Goal: Task Accomplishment & Management: Complete application form

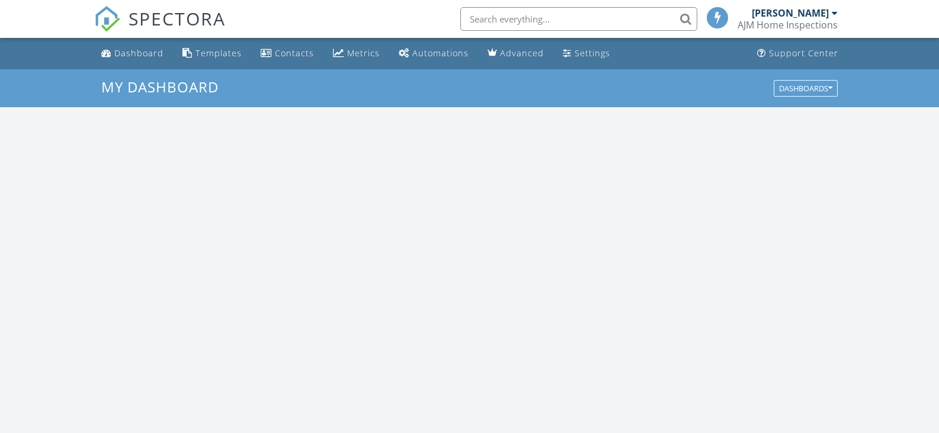
scroll to position [1097, 958]
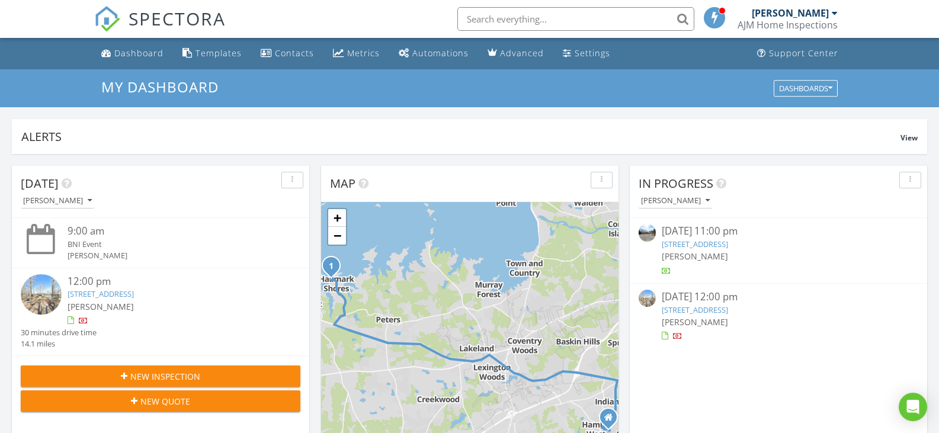
click at [190, 378] on span "New Inspection" at bounding box center [165, 376] width 70 height 12
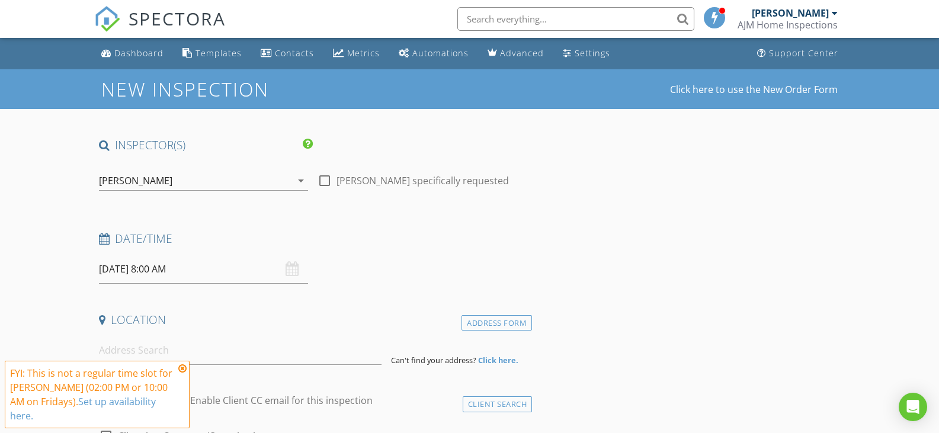
click at [125, 261] on input "08/29/2025 8:00 AM" at bounding box center [204, 269] width 210 height 29
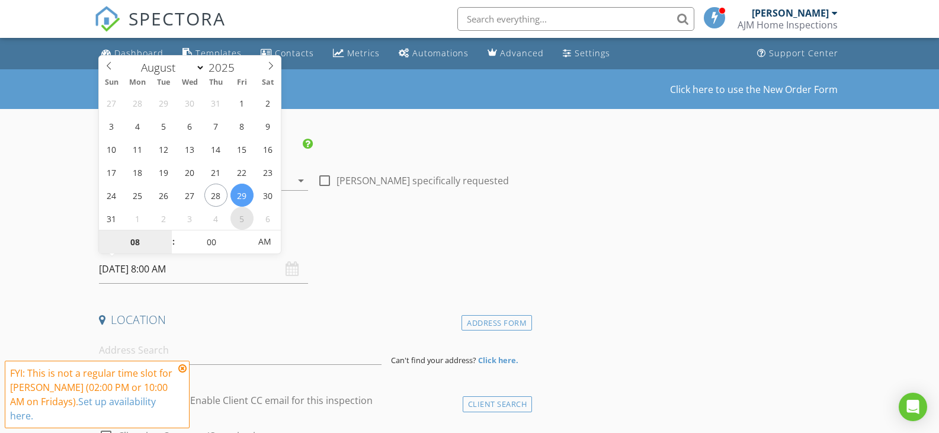
type input "[DATE] 8:00 AM"
select select "8"
type input "[DATE] 9:00 AM"
type input "09"
click at [168, 236] on span at bounding box center [168, 237] width 8 height 12
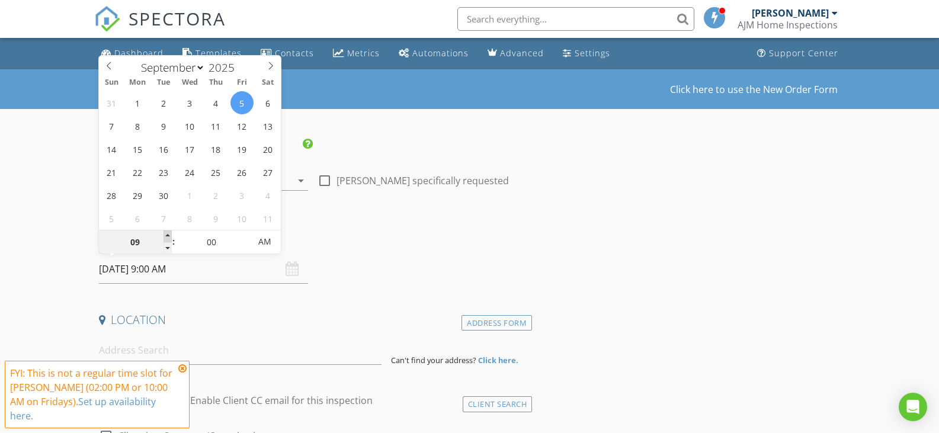
type input "[DATE] 10:00 AM"
type input "10"
click at [168, 236] on span at bounding box center [168, 237] width 8 height 12
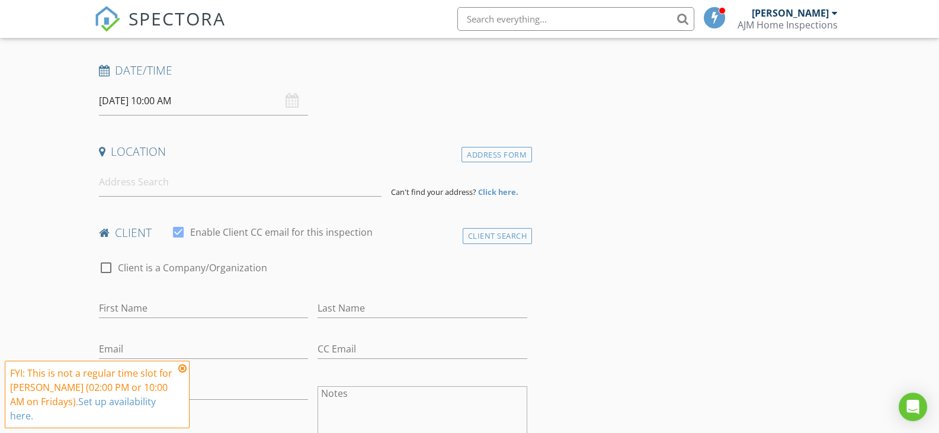
scroll to position [178, 0]
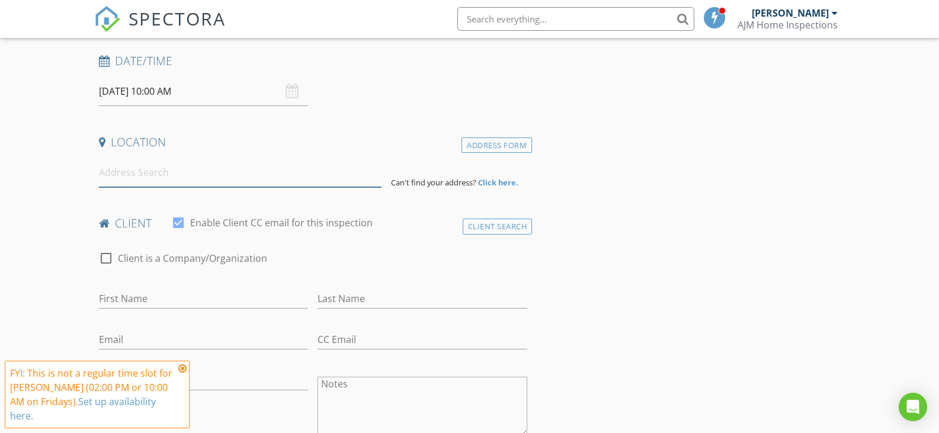
click at [142, 168] on input at bounding box center [240, 172] width 283 height 29
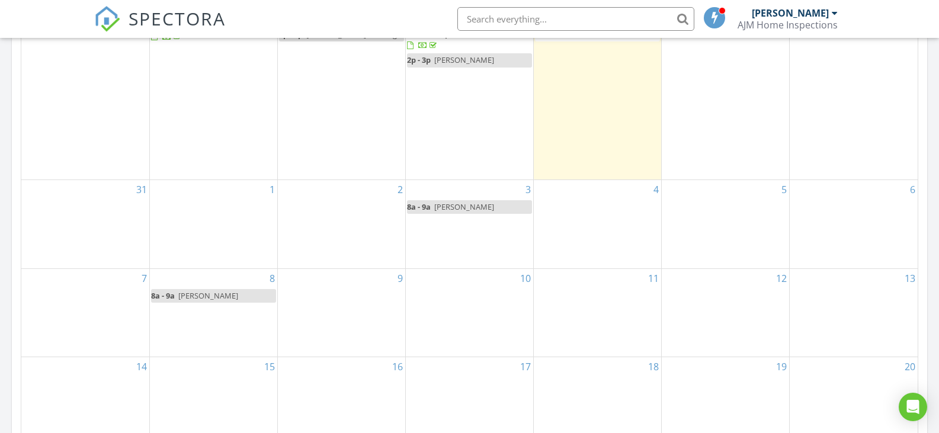
scroll to position [652, 0]
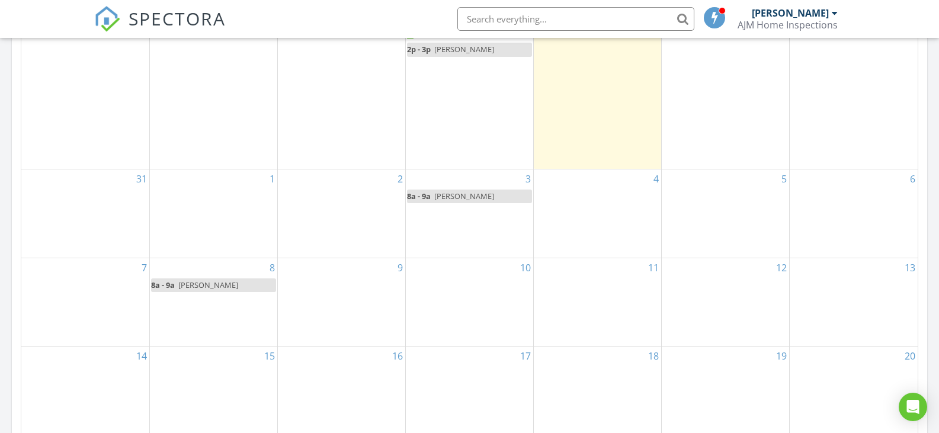
click at [745, 207] on div "5" at bounding box center [725, 214] width 127 height 88
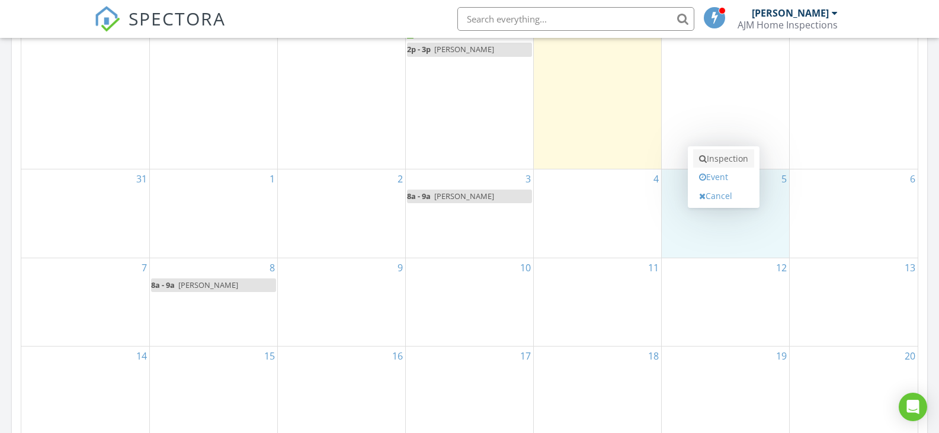
click at [732, 156] on link "Inspection" at bounding box center [723, 158] width 61 height 19
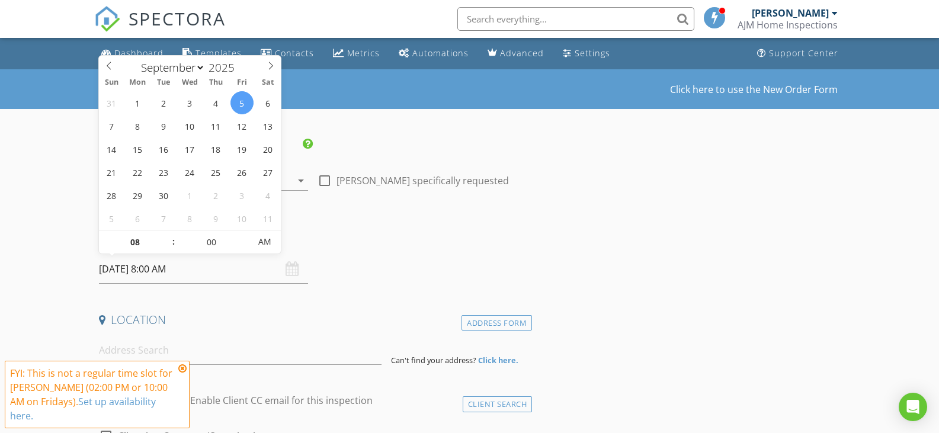
click at [160, 270] on input "[DATE] 8:00 AM" at bounding box center [204, 269] width 210 height 29
type input "09"
type input "[DATE] 9:00 AM"
click at [169, 234] on span at bounding box center [168, 237] width 8 height 12
type input "10"
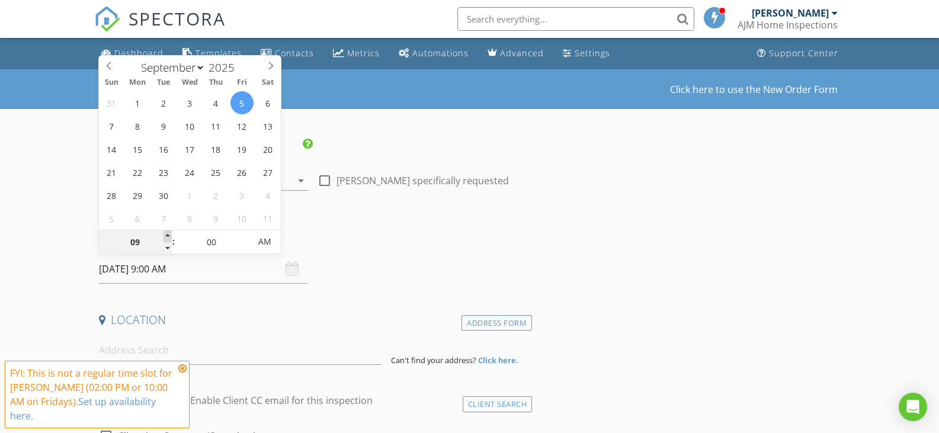
type input "09/05/2025 10:00 AM"
click at [169, 234] on span at bounding box center [168, 237] width 8 height 12
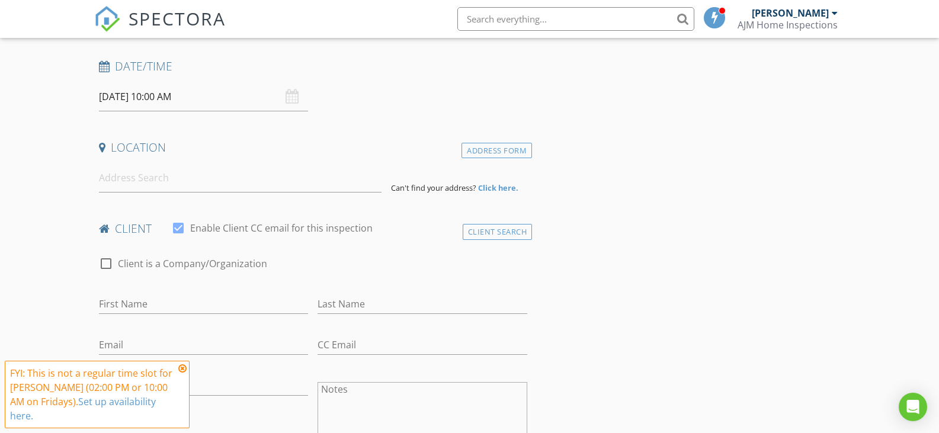
scroll to position [178, 0]
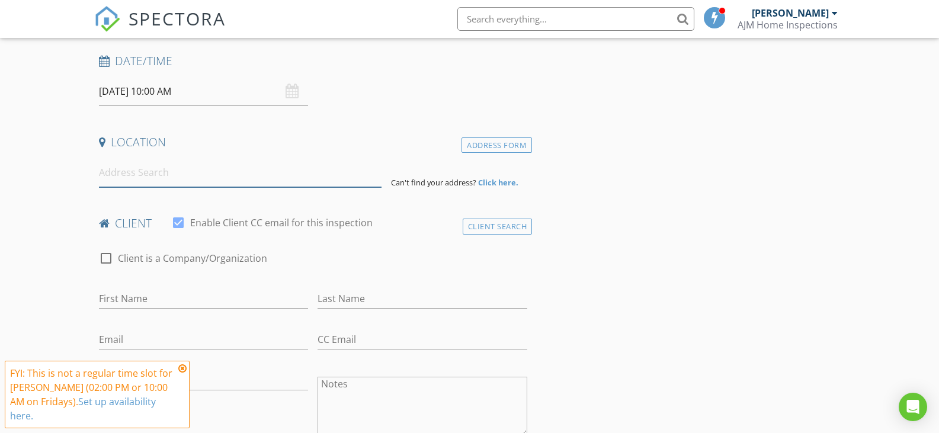
click at [137, 171] on input at bounding box center [240, 172] width 283 height 29
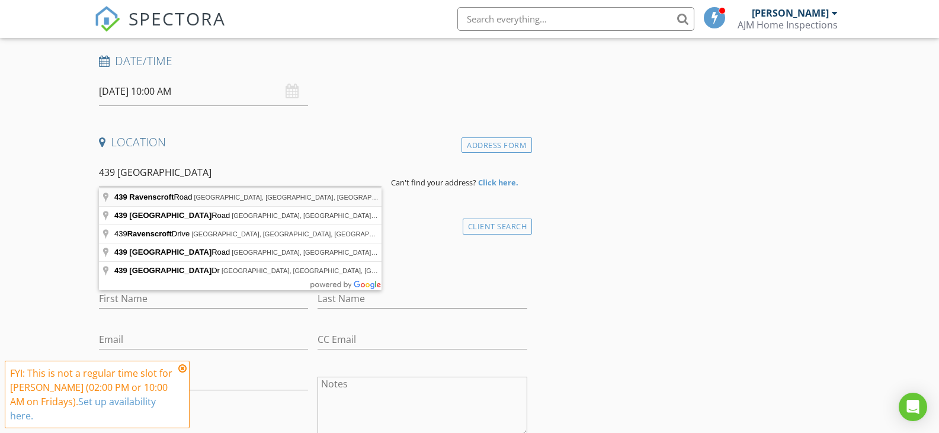
type input "439 Ravenscroft Road, West Columbia, SC, USA"
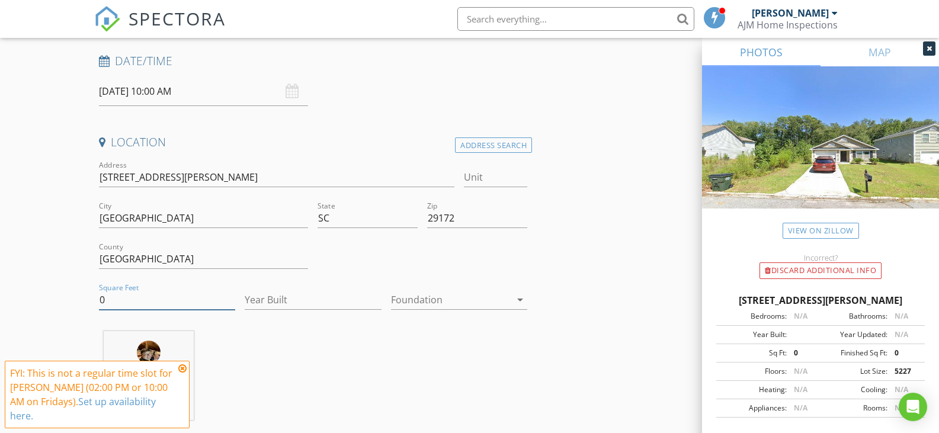
drag, startPoint x: 114, startPoint y: 306, endPoint x: 92, endPoint y: 306, distance: 21.3
type input "1092"
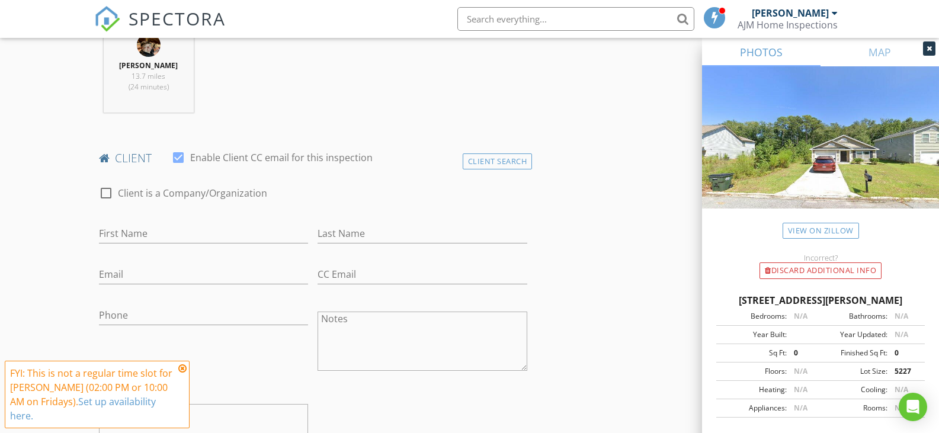
scroll to position [474, 0]
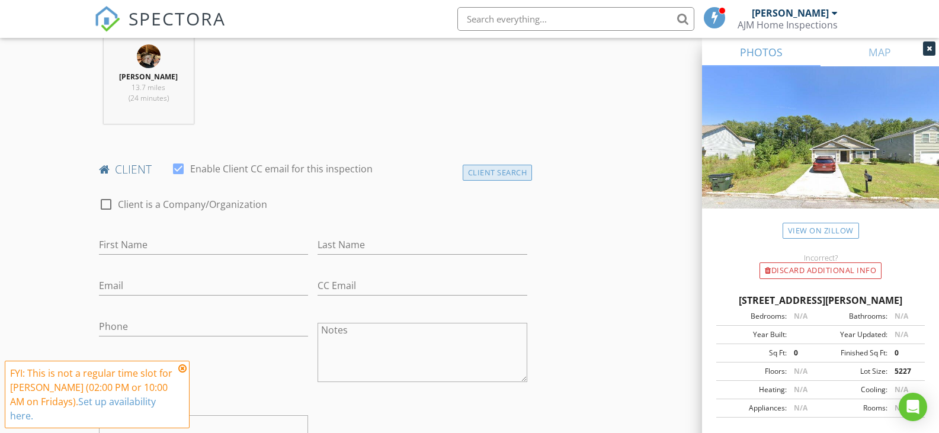
type input "2025"
click at [510, 170] on div "Client Search" at bounding box center [498, 173] width 70 height 16
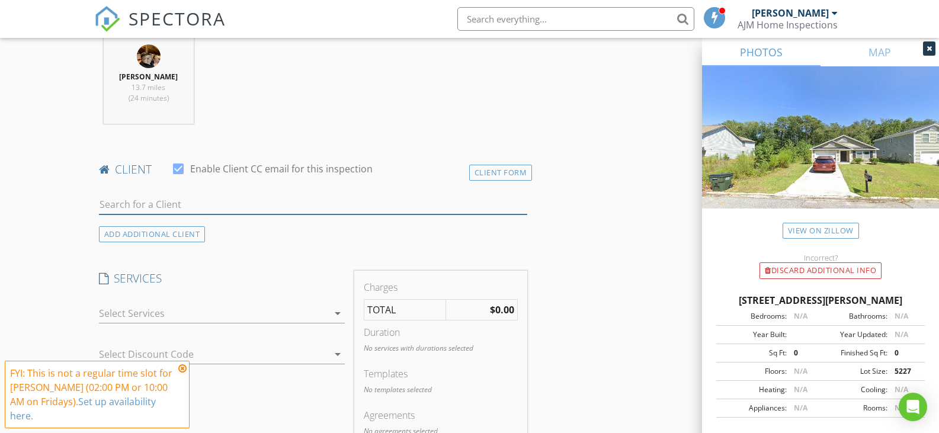
click at [147, 204] on input "text" at bounding box center [313, 205] width 429 height 20
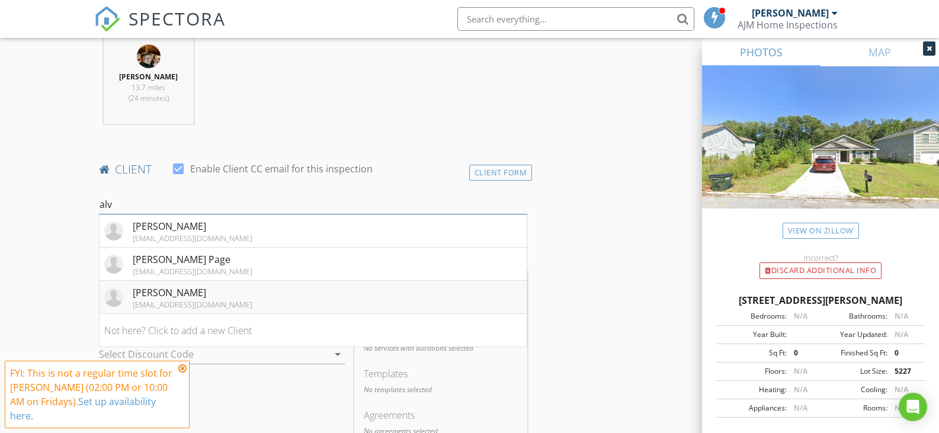
type input "alv"
click at [166, 295] on div "[PERSON_NAME]" at bounding box center [193, 293] width 120 height 14
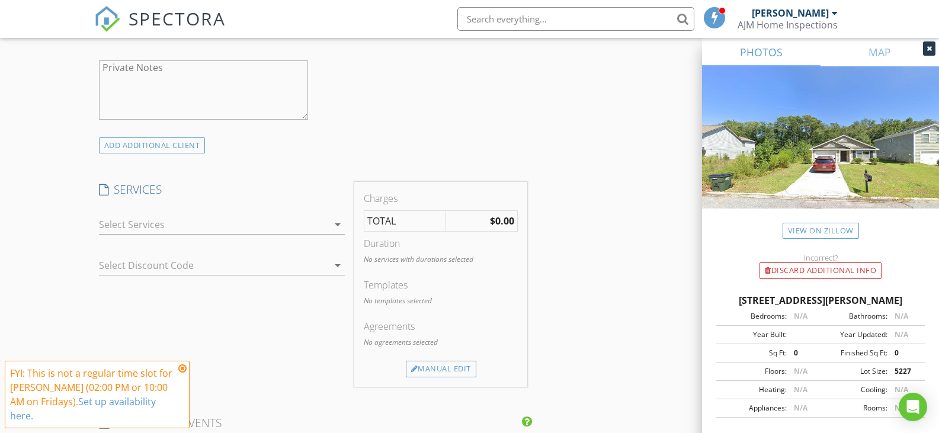
scroll to position [830, 0]
click at [344, 224] on icon "arrow_drop_down" at bounding box center [338, 224] width 14 height 14
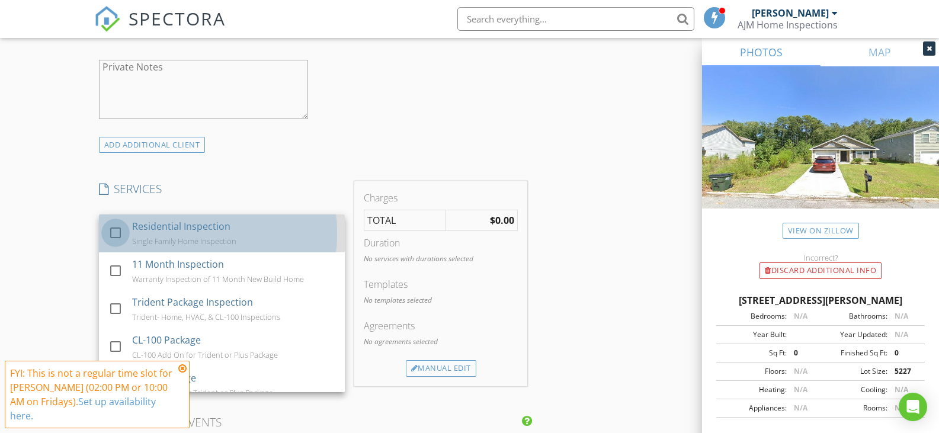
click at [113, 232] on div at bounding box center [116, 233] width 20 height 20
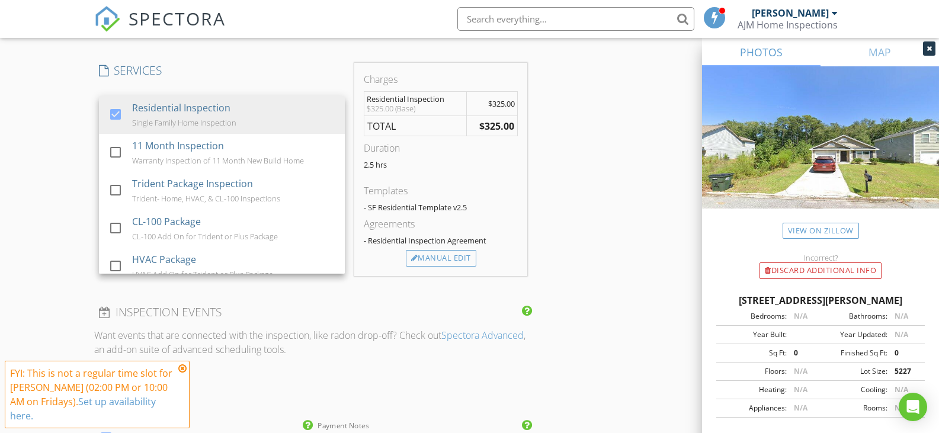
scroll to position [1067, 0]
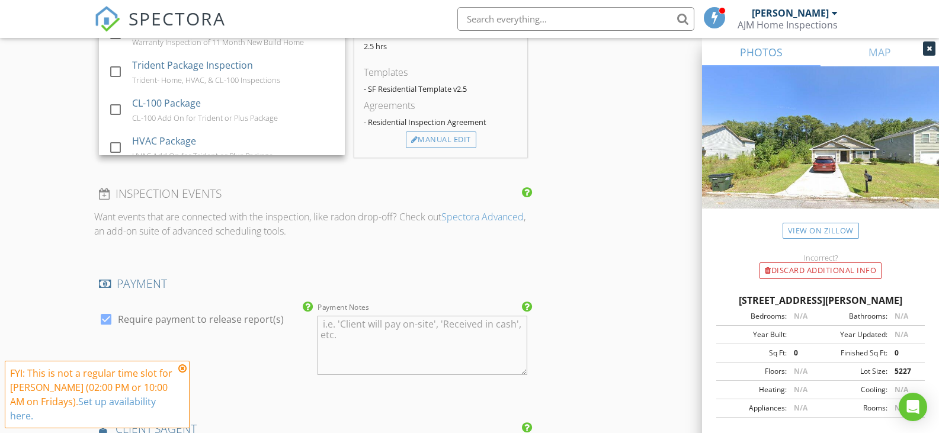
click at [53, 207] on div "New Inspection Click here to use the New Order Form INSPECTOR(S) check_box Jaso…" at bounding box center [469, 26] width 939 height 2048
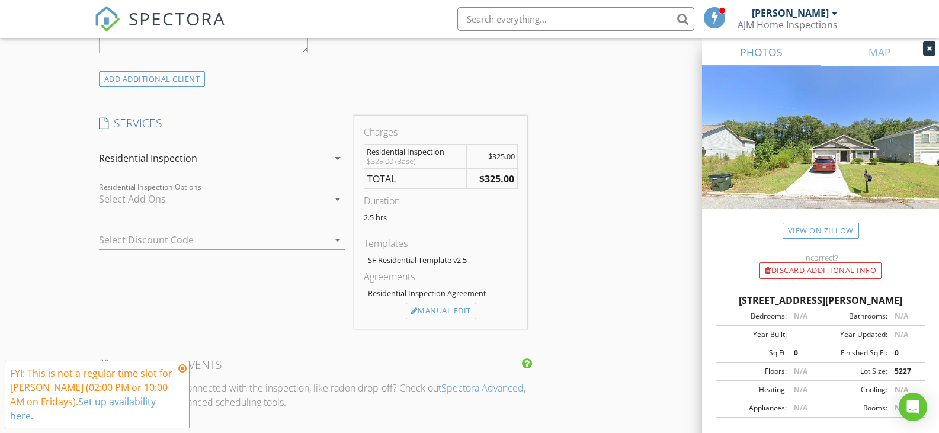
scroll to position [889, 0]
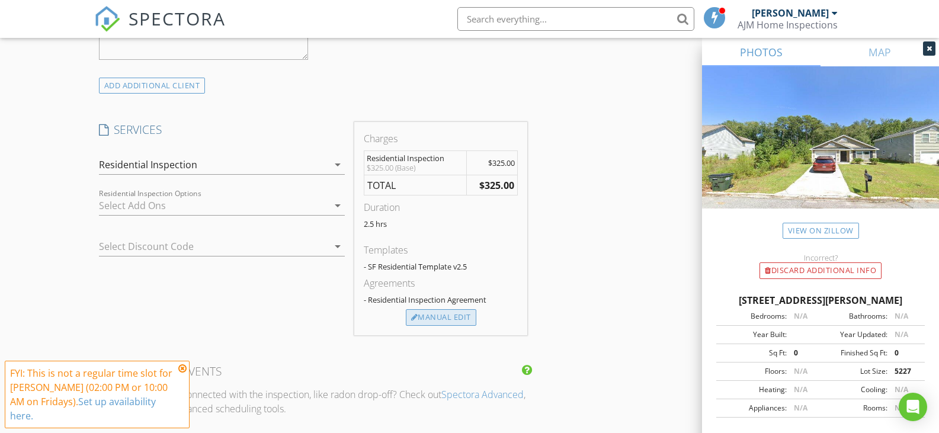
click at [437, 316] on div "Manual Edit" at bounding box center [441, 317] width 71 height 17
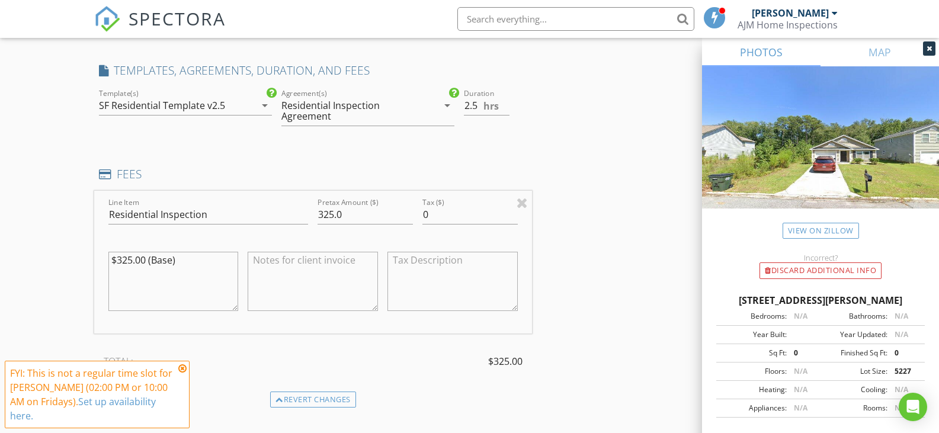
scroll to position [1008, 0]
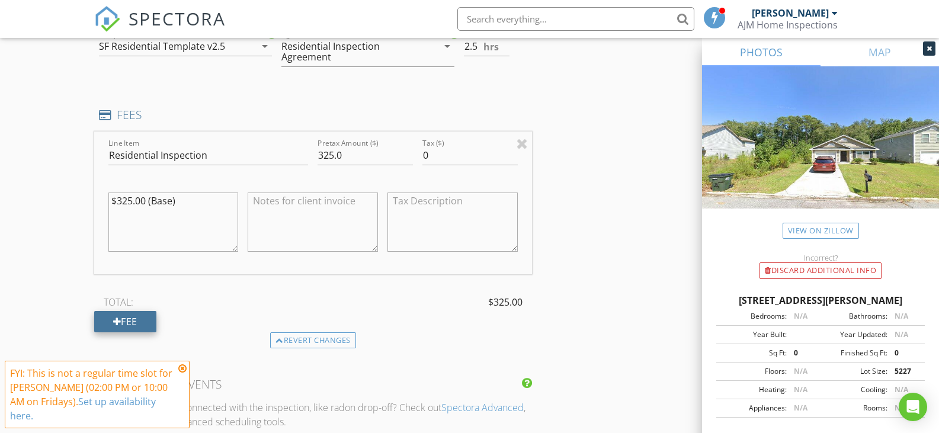
click at [108, 328] on div "Fee" at bounding box center [125, 321] width 62 height 21
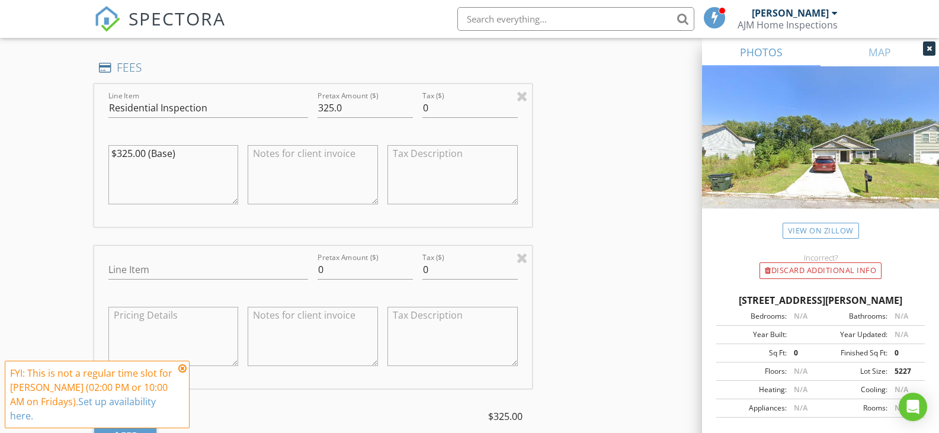
scroll to position [1126, 0]
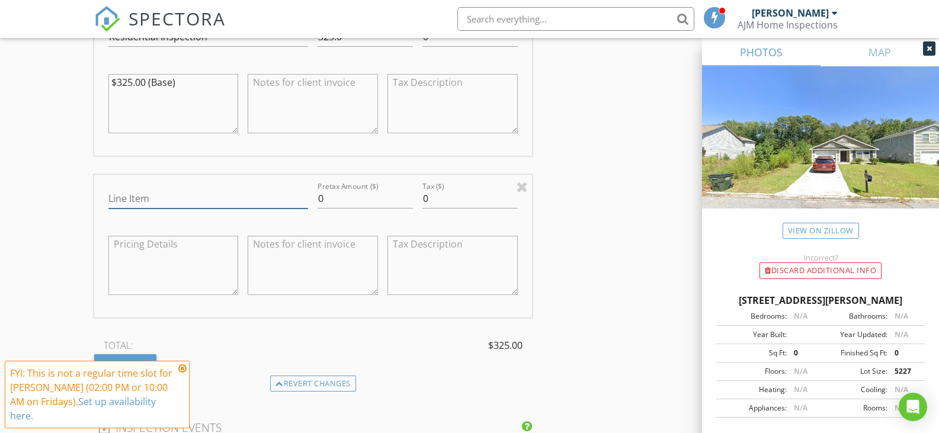
click at [190, 198] on input "Line Item" at bounding box center [208, 199] width 200 height 20
type input "Home Search Journey Discount"
click at [321, 199] on input "0" at bounding box center [365, 199] width 95 height 20
type input "-0"
type input "-25.0"
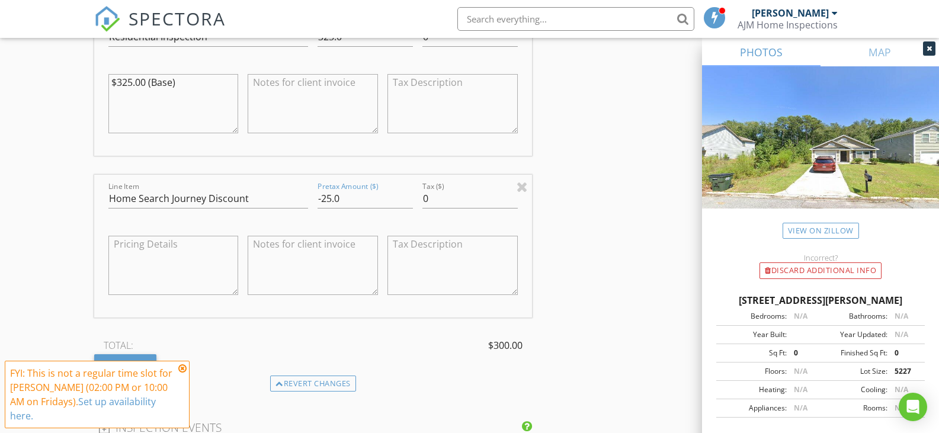
click at [71, 213] on div "New Inspection Click here to use the New Order Form INSPECTOR(S) check_box Jaso…" at bounding box center [469, 114] width 939 height 2342
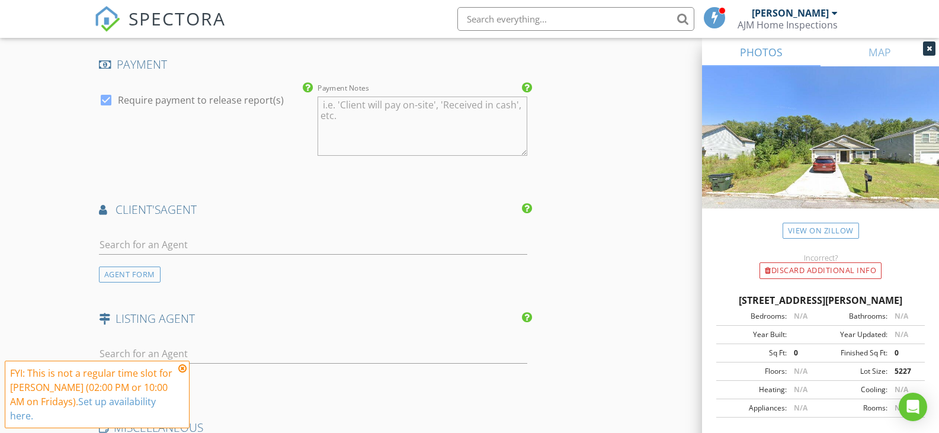
scroll to position [1600, 0]
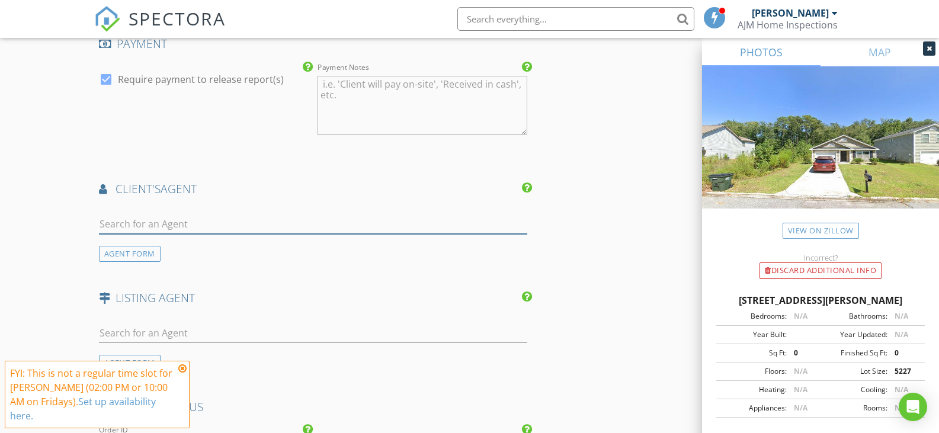
click at [151, 218] on input "text" at bounding box center [313, 225] width 429 height 20
type input "[PERSON_NAME]"
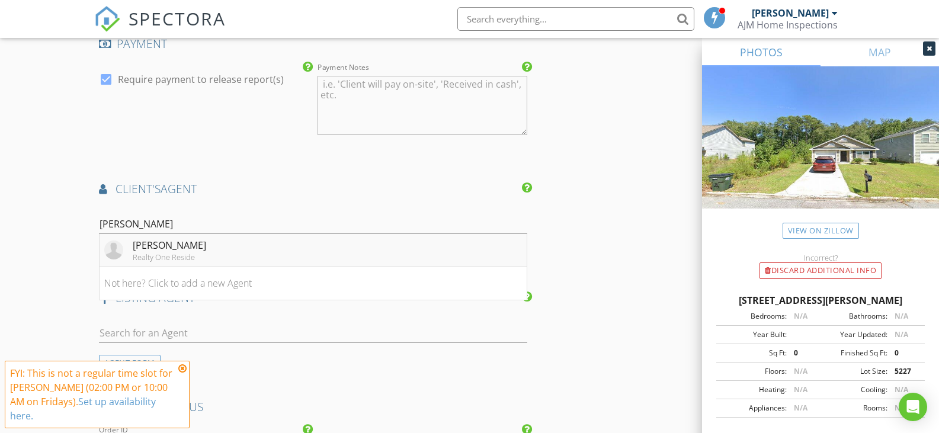
click at [192, 246] on div "[PERSON_NAME]" at bounding box center [169, 245] width 73 height 14
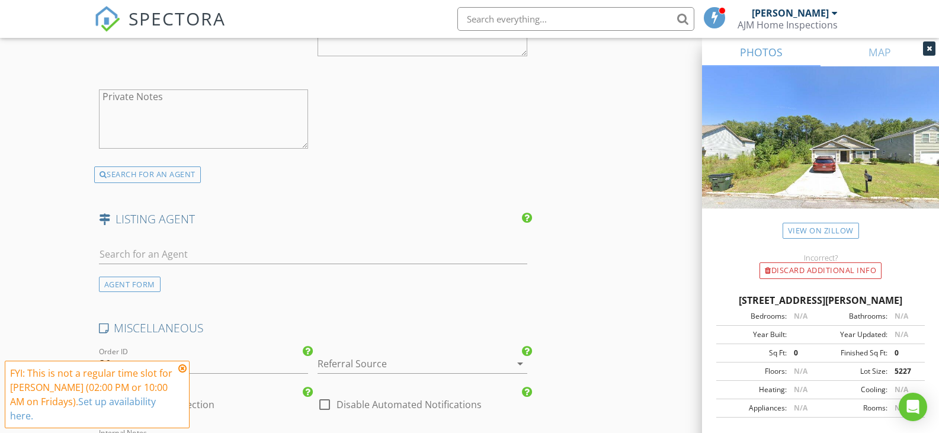
scroll to position [1956, 0]
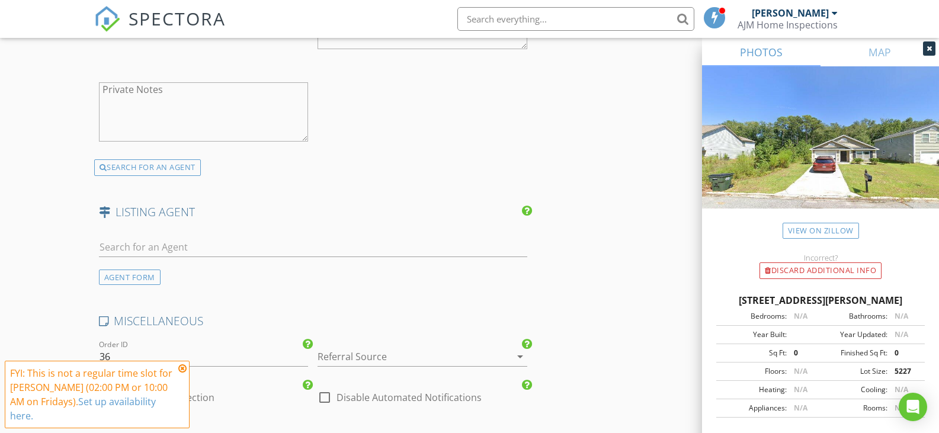
click at [519, 362] on icon "arrow_drop_down" at bounding box center [520, 357] width 14 height 14
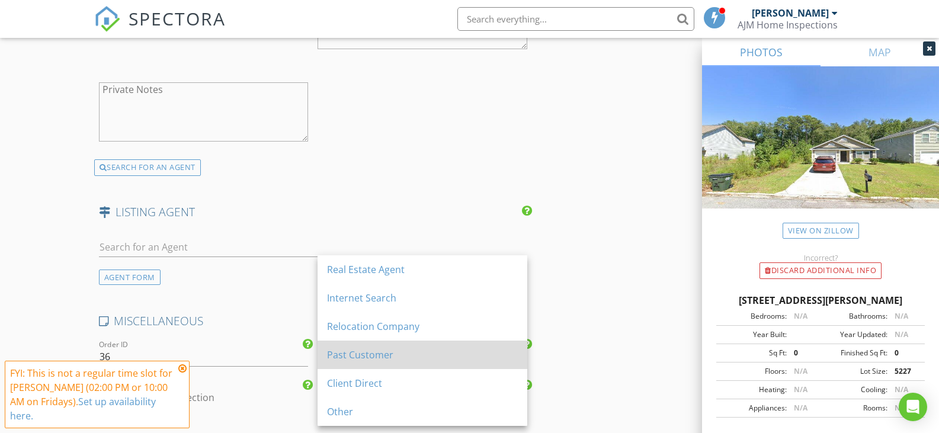
click at [347, 350] on div "Past Customer" at bounding box center [422, 355] width 191 height 14
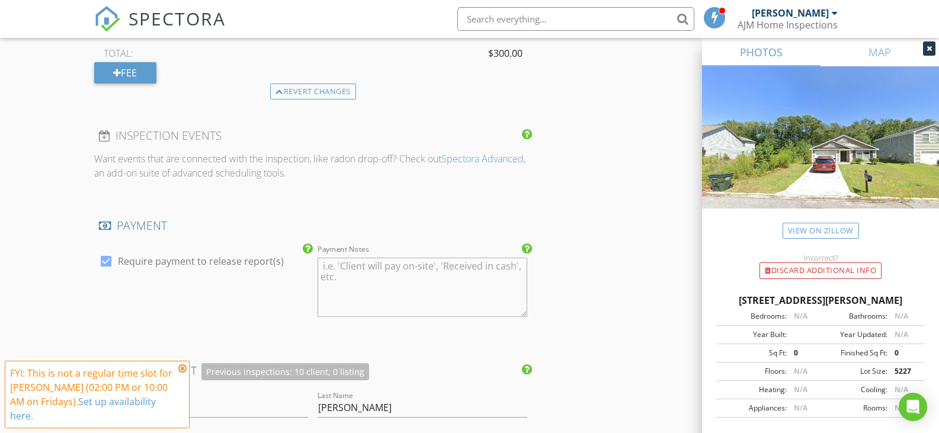
scroll to position [1359, 0]
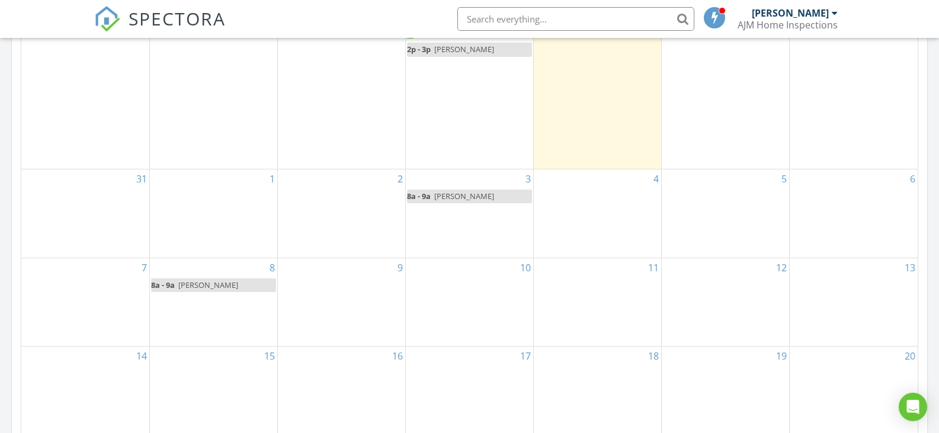
click at [65, 97] on div "24 11p - 1:30a 105 Vista Way, West Columbia 29170" at bounding box center [85, 70] width 128 height 198
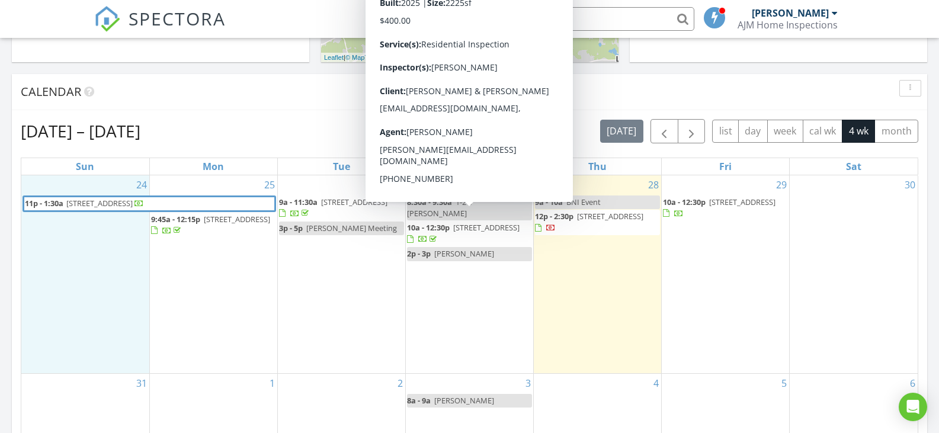
scroll to position [474, 0]
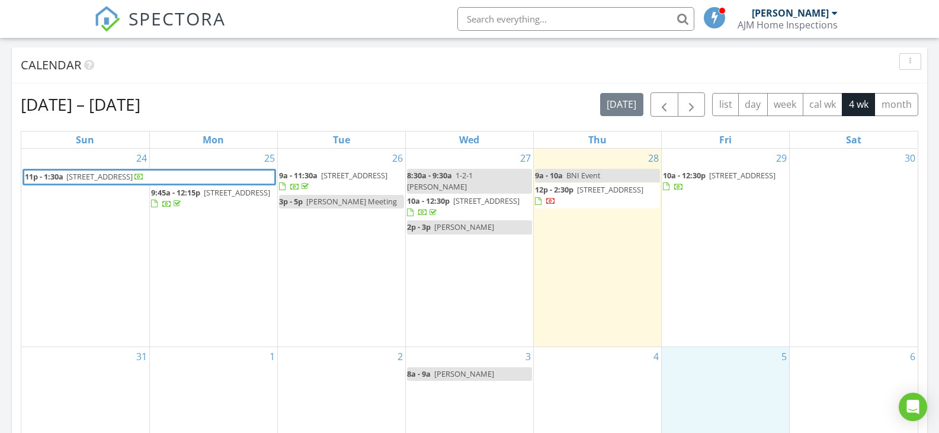
click at [698, 361] on div "5" at bounding box center [725, 391] width 127 height 88
click at [714, 309] on link "Inspection" at bounding box center [723, 312] width 61 height 19
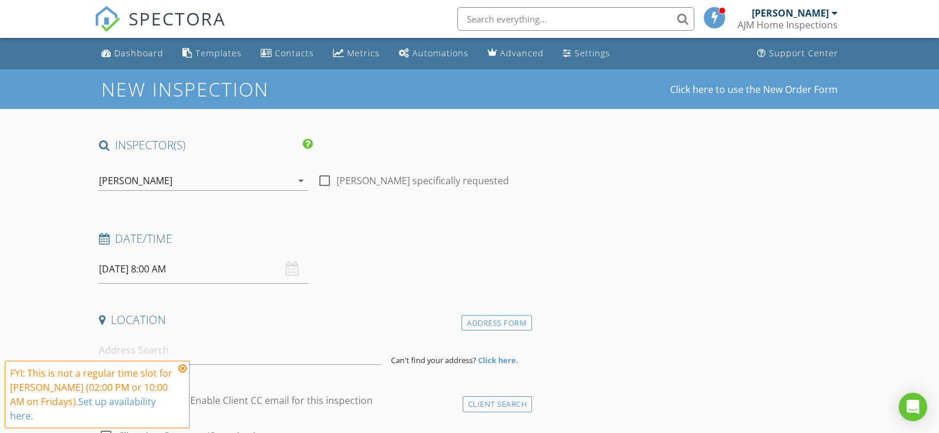
click at [124, 266] on input "[DATE] 8:00 AM" at bounding box center [204, 269] width 210 height 29
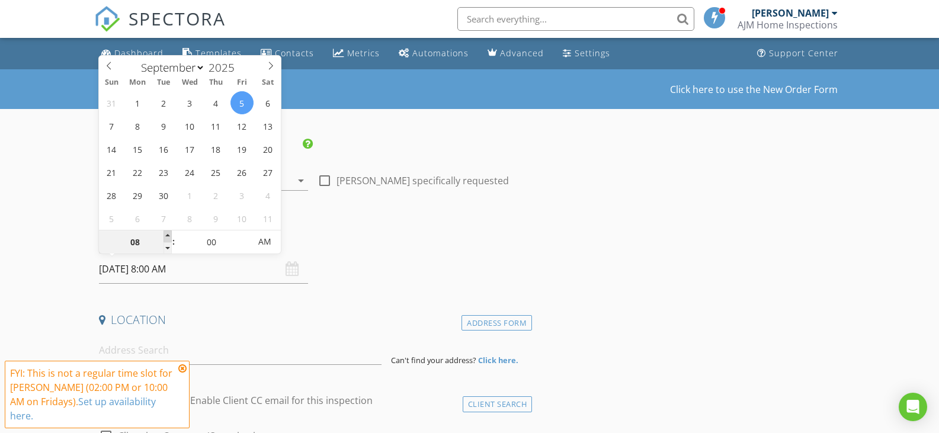
type input "09"
type input "[DATE] 9:00 AM"
click at [170, 235] on span at bounding box center [168, 237] width 8 height 12
type input "10"
type input "[DATE] 10:00 AM"
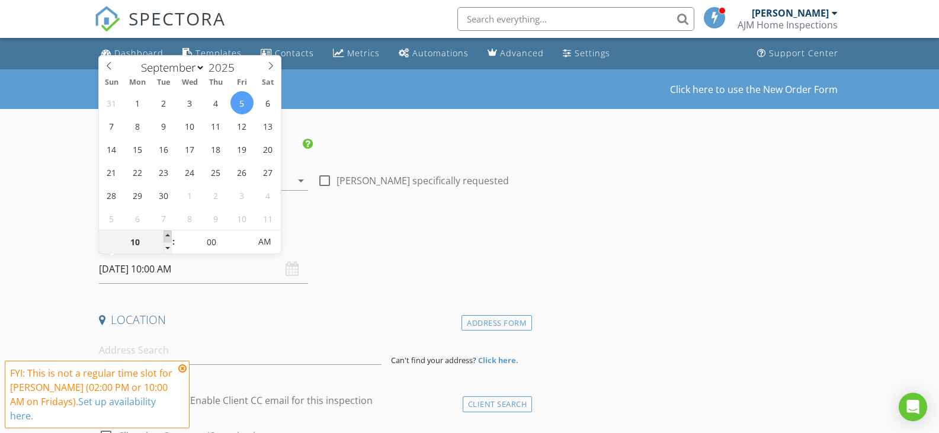
click at [170, 235] on span at bounding box center [168, 237] width 8 height 12
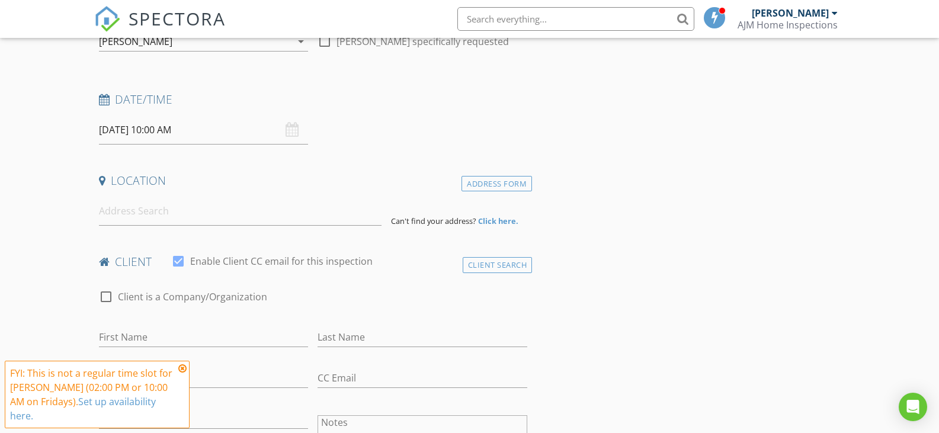
scroll to position [119, 0]
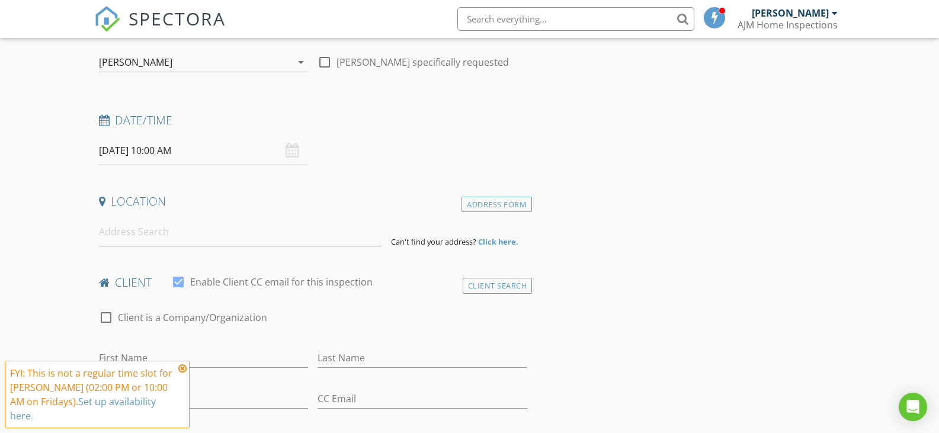
click at [131, 233] on input at bounding box center [240, 232] width 283 height 29
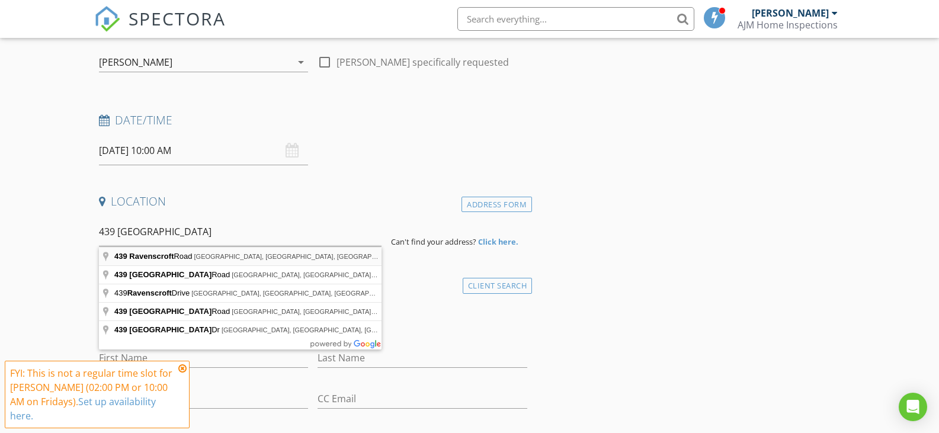
type input "439 Ravenscroft Road, West Columbia, SC, USA"
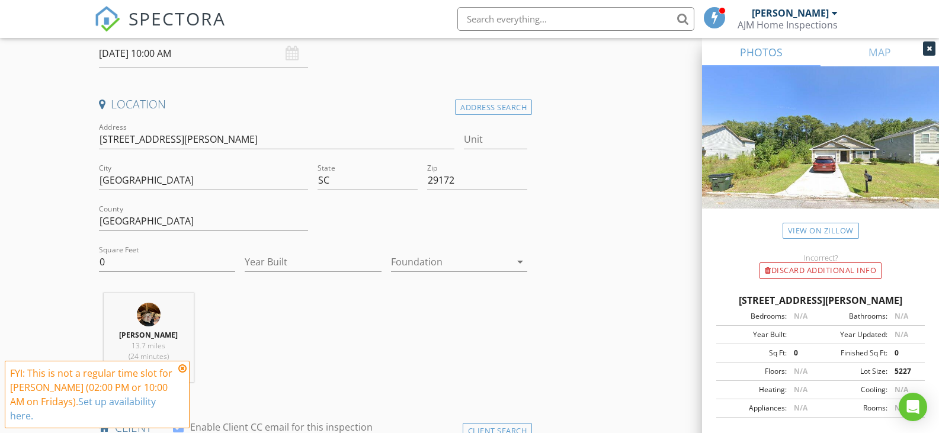
scroll to position [237, 0]
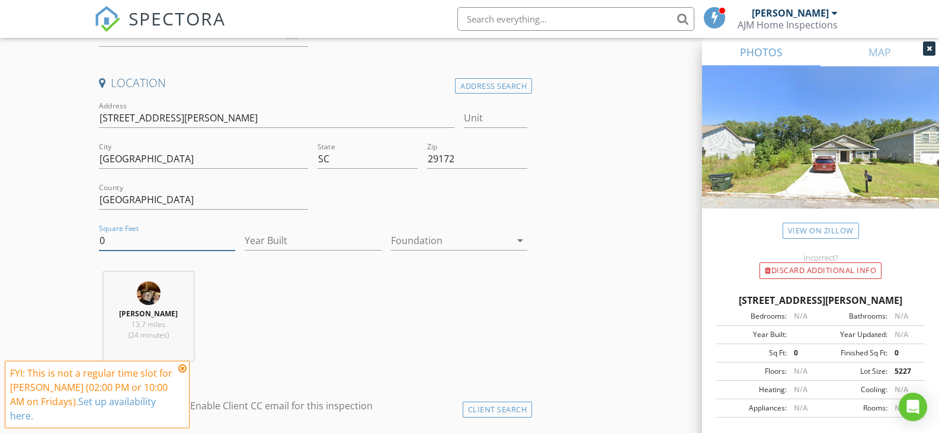
drag, startPoint x: 140, startPoint y: 235, endPoint x: 70, endPoint y: 246, distance: 70.7
type input "1092"
type input "2025"
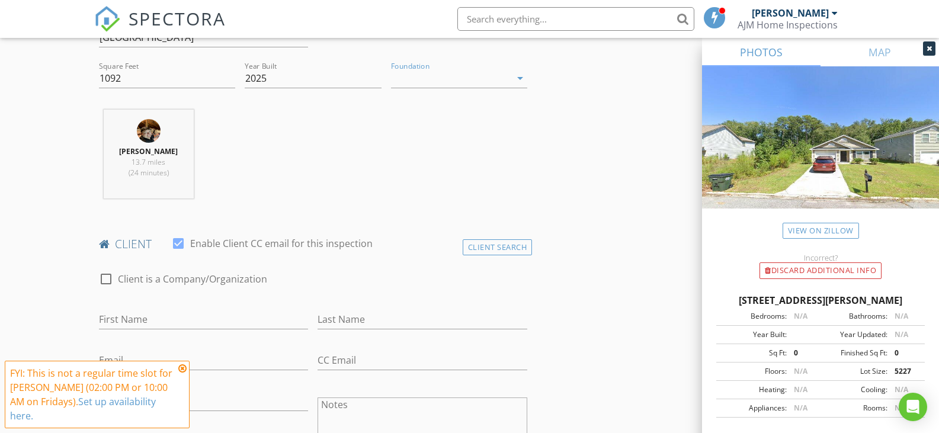
scroll to position [415, 0]
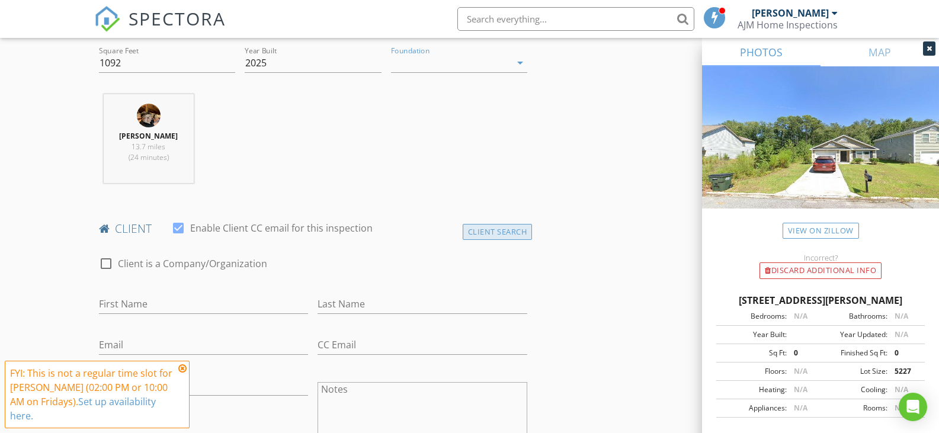
click at [491, 229] on div "Client Search" at bounding box center [498, 232] width 70 height 16
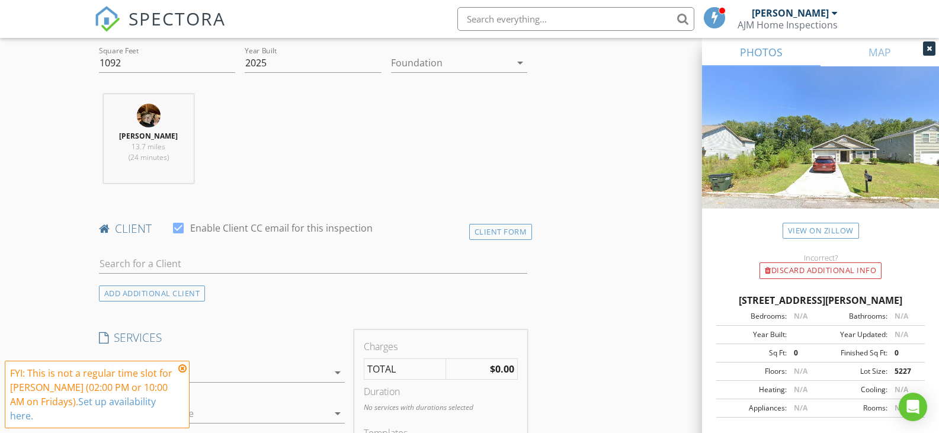
click at [152, 251] on div at bounding box center [313, 266] width 429 height 39
click at [140, 266] on input "text" at bounding box center [313, 264] width 429 height 20
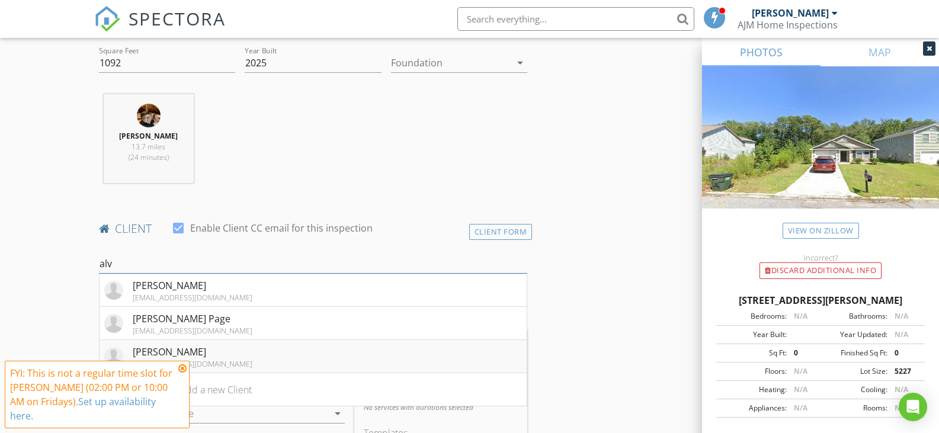
type input "alv"
click at [171, 354] on div "[PERSON_NAME]" at bounding box center [193, 352] width 120 height 14
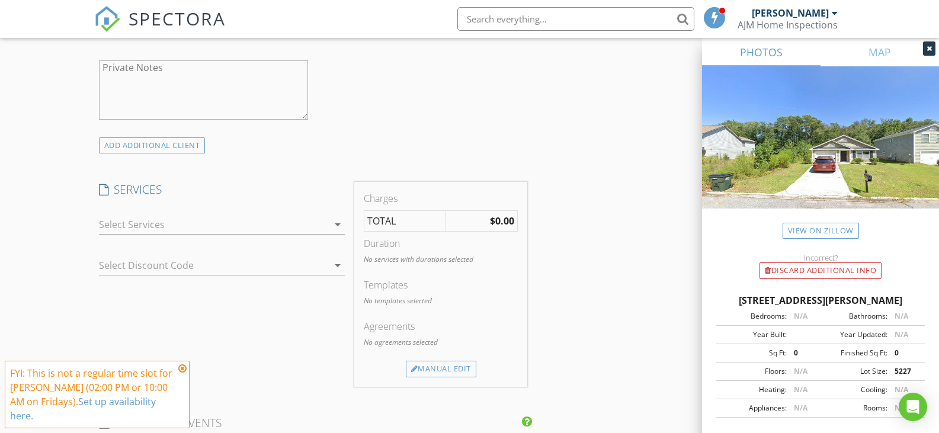
scroll to position [830, 0]
click at [340, 221] on icon "arrow_drop_down" at bounding box center [338, 224] width 14 height 14
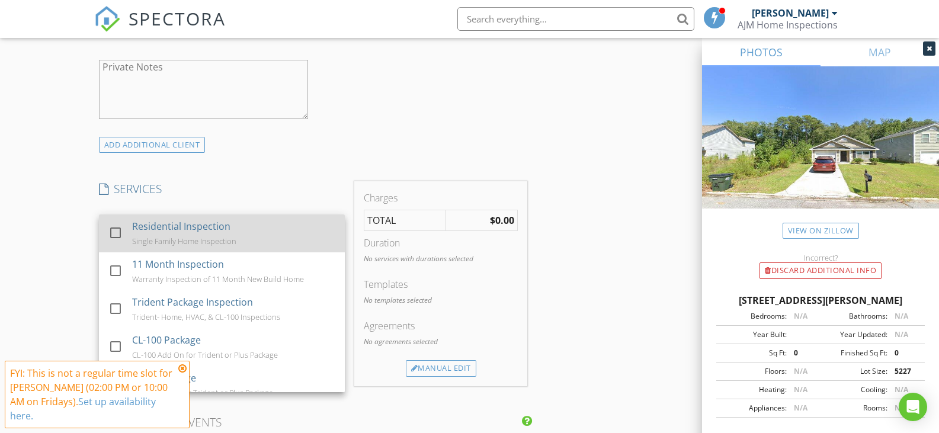
click at [117, 235] on div at bounding box center [116, 233] width 20 height 20
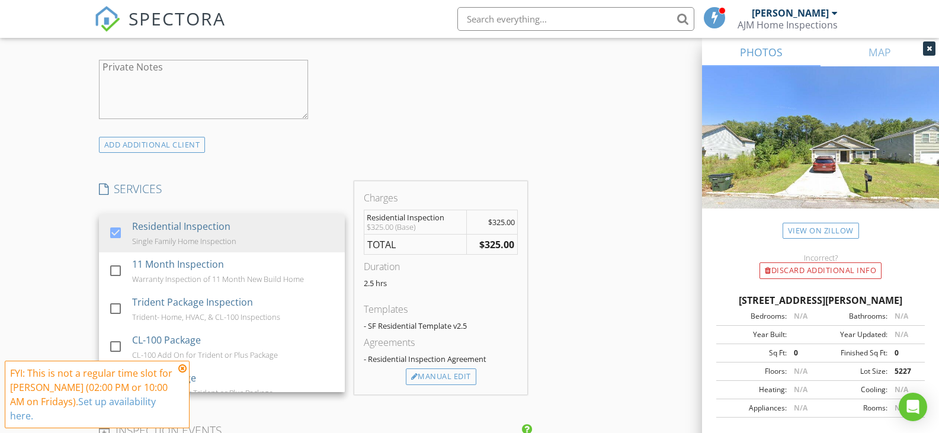
click at [65, 210] on div "New Inspection Click here to use the New Order Form INSPECTOR(S) check_box Jaso…" at bounding box center [469, 264] width 939 height 2048
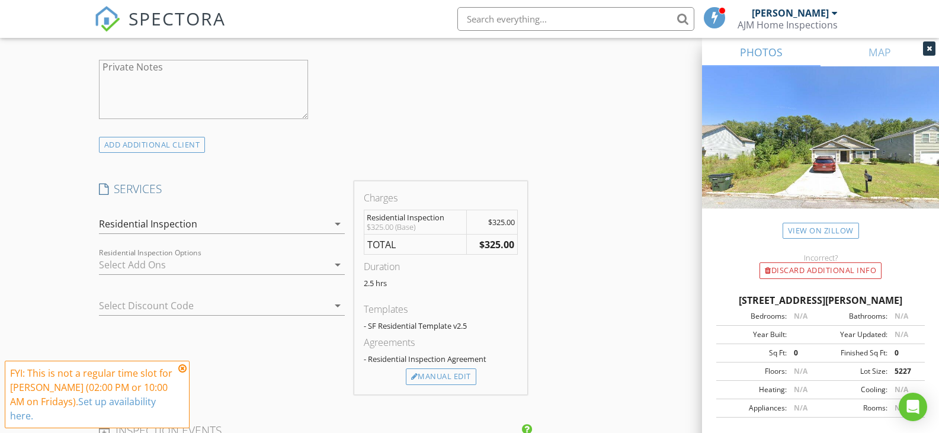
click at [337, 305] on icon "arrow_drop_down" at bounding box center [338, 306] width 14 height 14
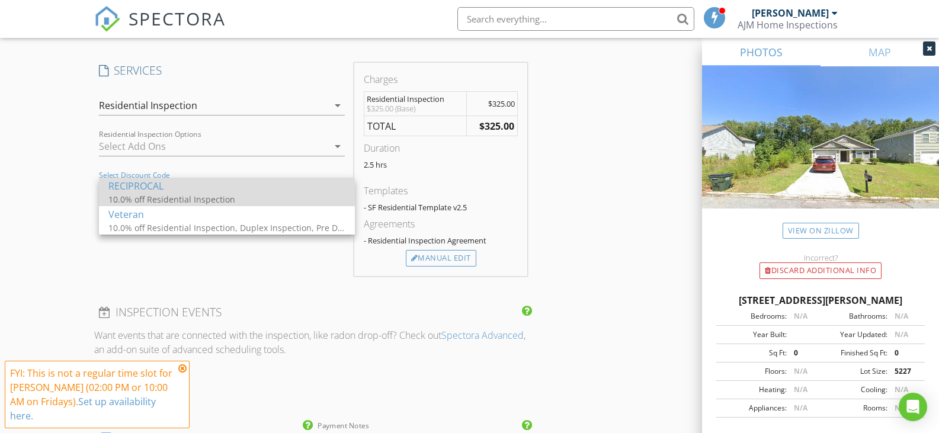
scroll to position [889, 0]
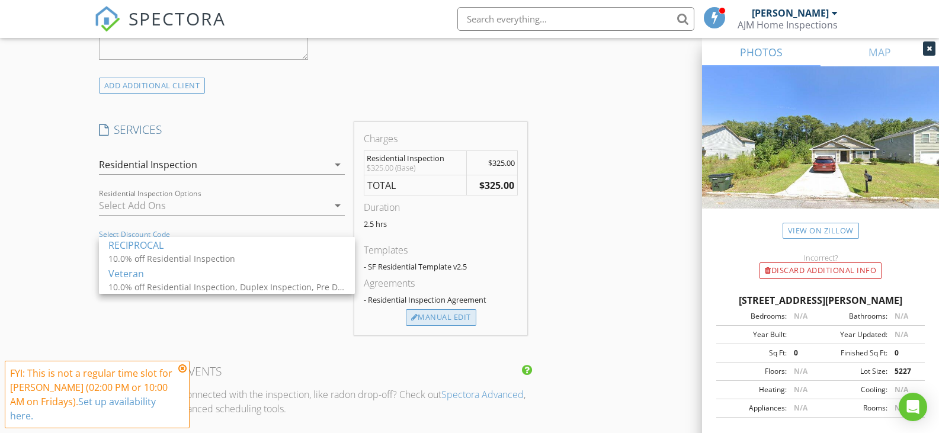
click at [461, 322] on div "Manual Edit" at bounding box center [441, 317] width 71 height 17
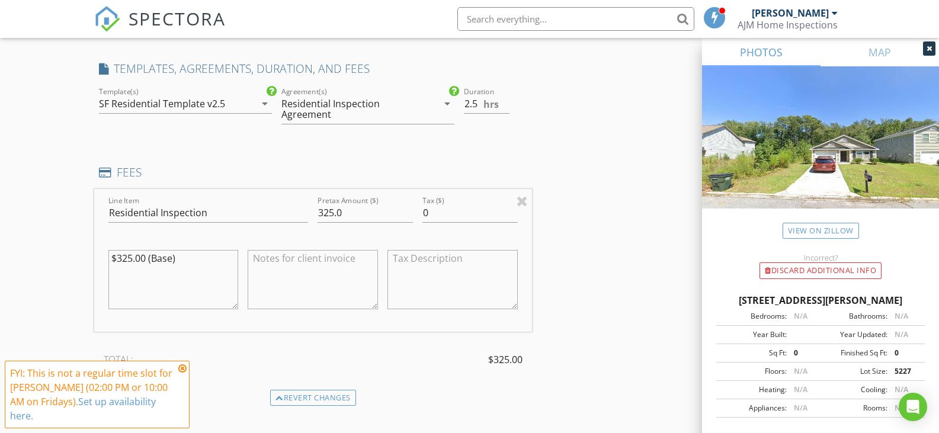
scroll to position [1008, 0]
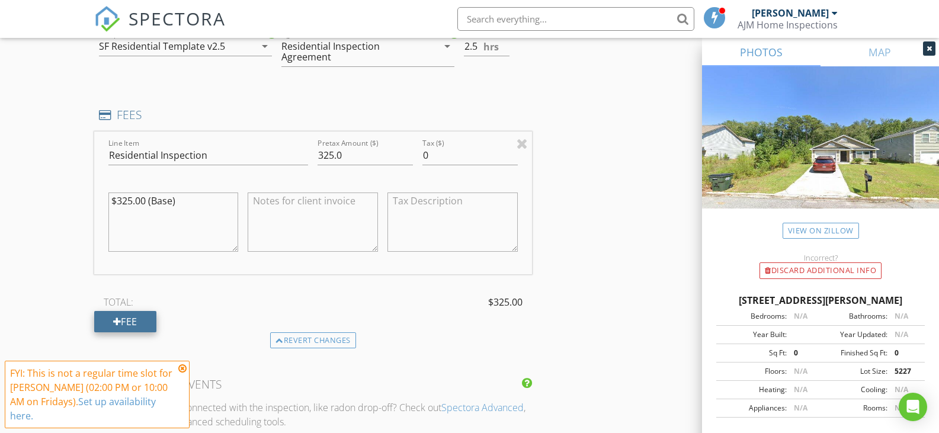
click at [126, 316] on div "Fee" at bounding box center [125, 321] width 62 height 21
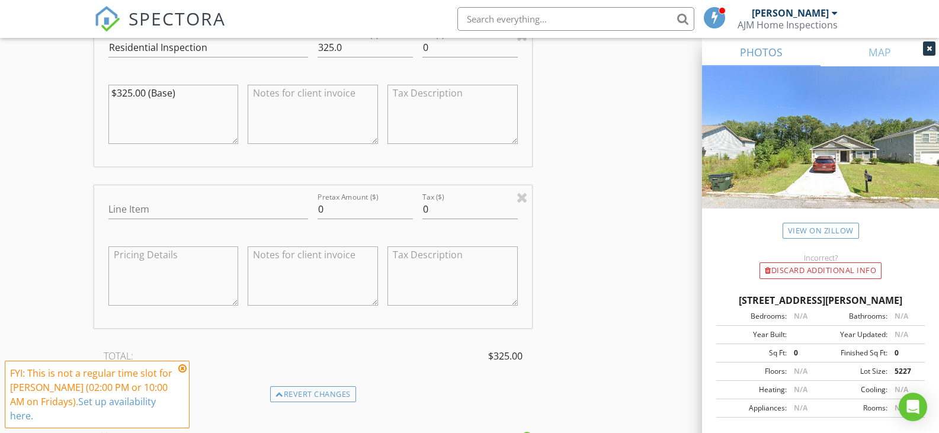
scroll to position [1126, 0]
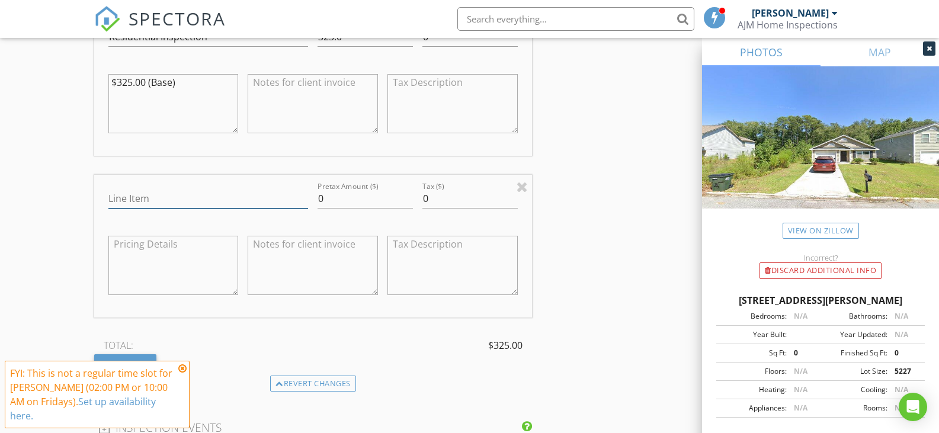
click at [171, 196] on input "Line Item" at bounding box center [208, 199] width 200 height 20
type input "Home Search Journey Discount"
click at [324, 203] on input "0" at bounding box center [365, 199] width 95 height 20
click at [320, 192] on input "25.0" at bounding box center [365, 199] width 95 height 20
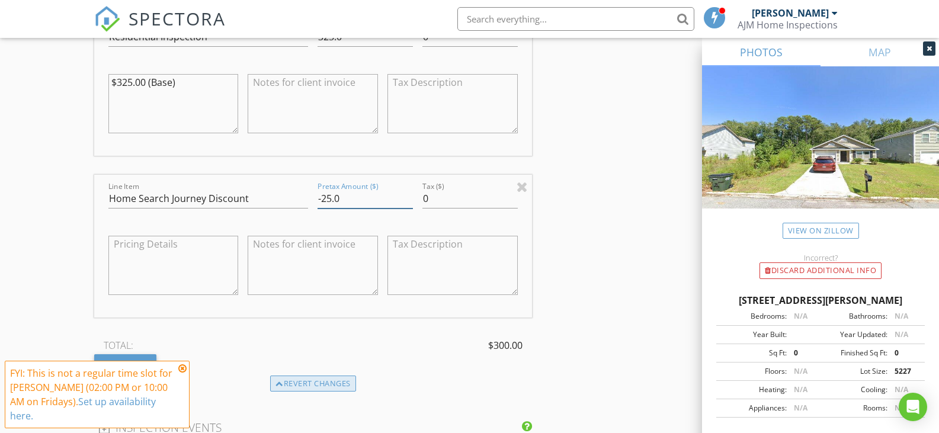
type input "-25.0"
click at [311, 381] on div "Revert changes" at bounding box center [313, 384] width 86 height 17
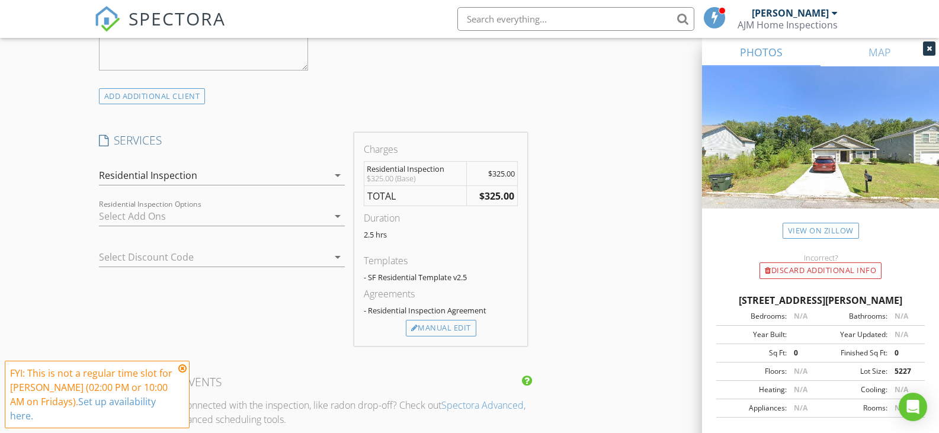
scroll to position [918, 0]
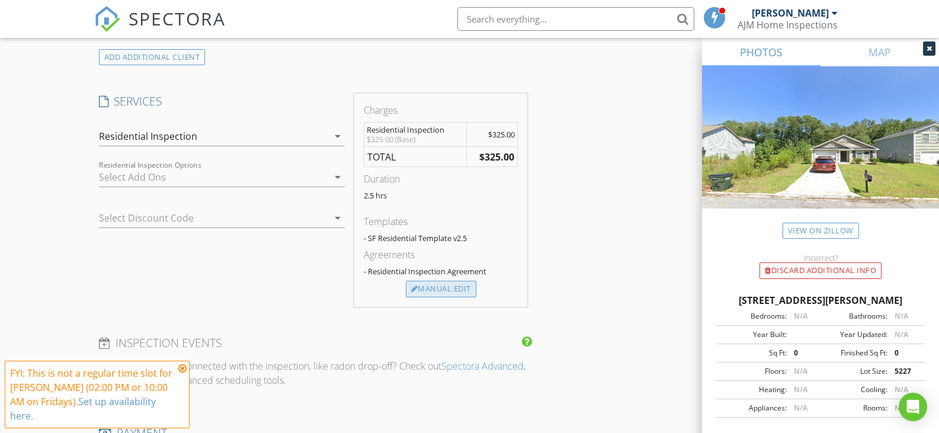
click at [434, 292] on div "Manual Edit" at bounding box center [441, 289] width 71 height 17
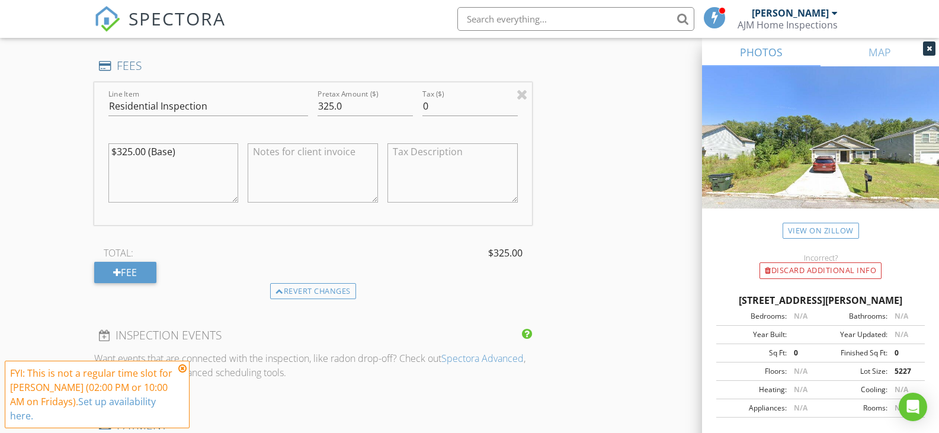
scroll to position [1036, 0]
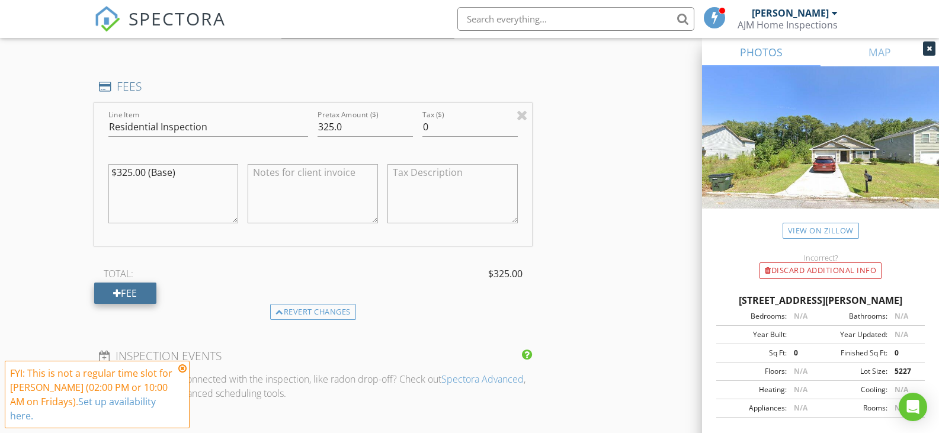
click at [132, 293] on div "Fee" at bounding box center [125, 293] width 62 height 21
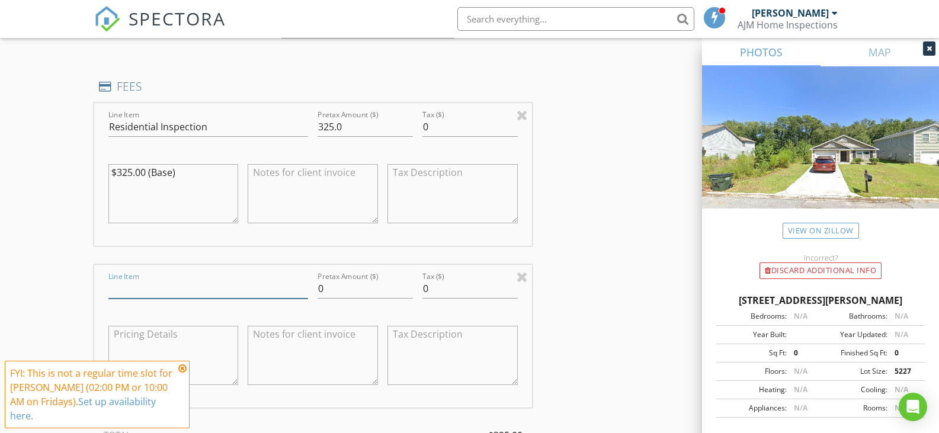
click at [150, 283] on input "Line Item" at bounding box center [208, 289] width 200 height 20
type input "Home Search Journey Discount"
click at [314, 287] on div "Pretax Amount ($) 0" at bounding box center [365, 290] width 105 height 41
click at [331, 296] on input "0" at bounding box center [365, 289] width 95 height 20
type input "-25.0"
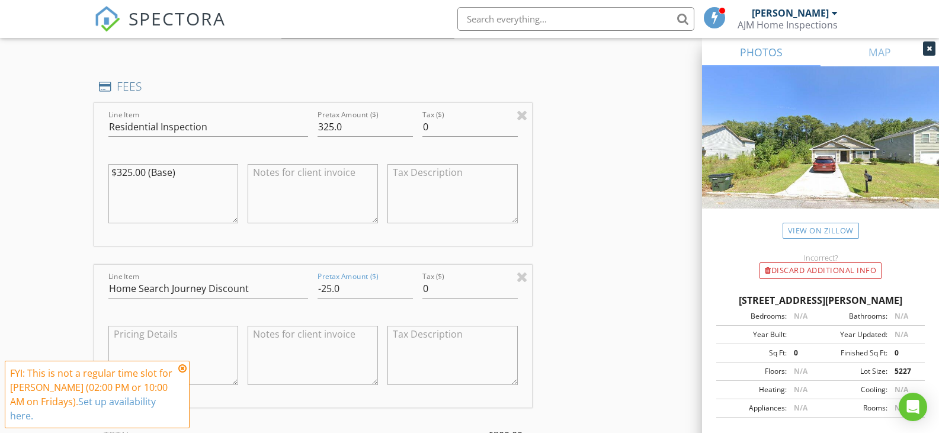
click at [50, 258] on div "New Inspection Click here to use the New Order Form INSPECTOR(S) check_box Jaso…" at bounding box center [469, 204] width 939 height 2342
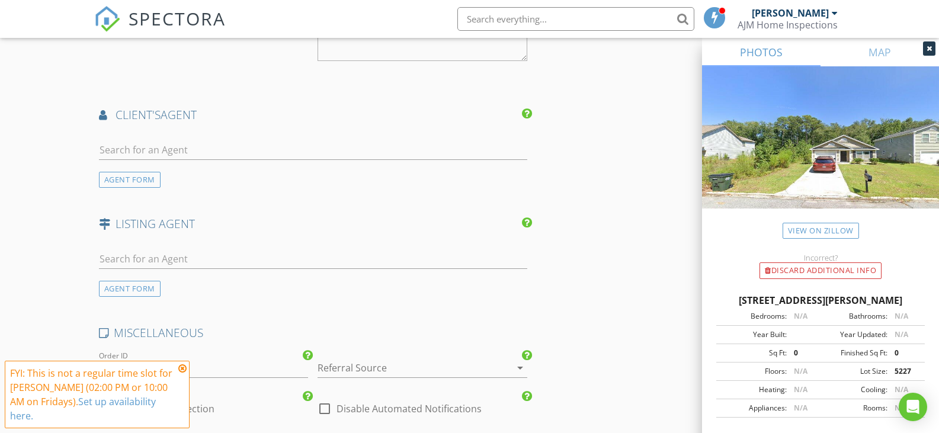
scroll to position [1688, 0]
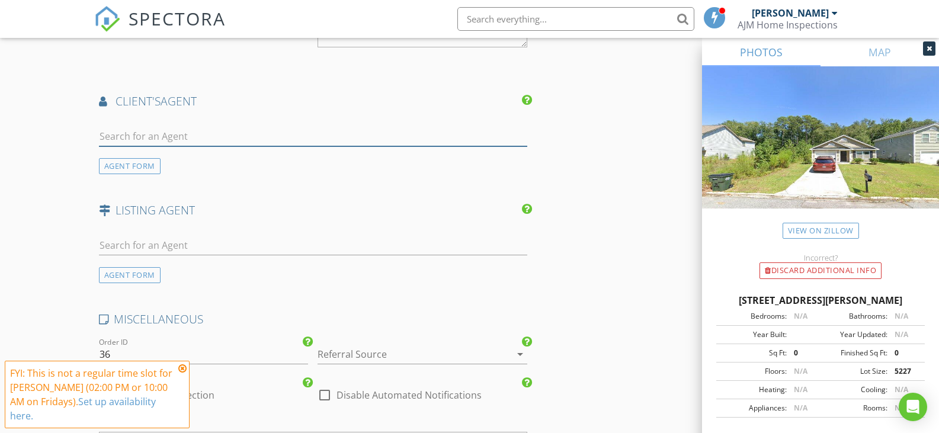
click at [164, 128] on input "text" at bounding box center [313, 137] width 429 height 20
type input "[PERSON_NAME]"
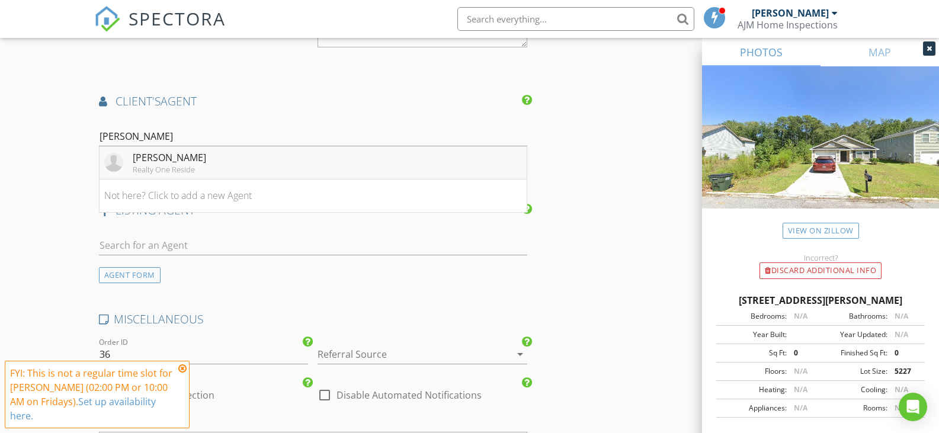
click at [158, 159] on div "[PERSON_NAME]" at bounding box center [169, 158] width 73 height 14
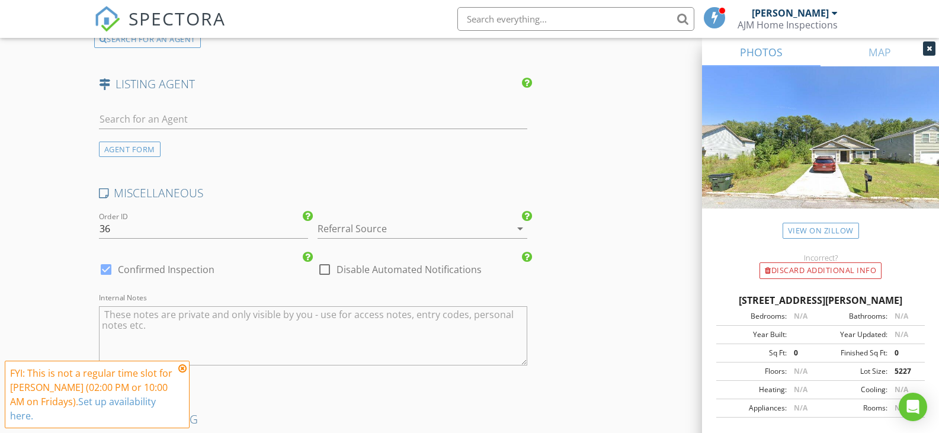
scroll to position [2103, 0]
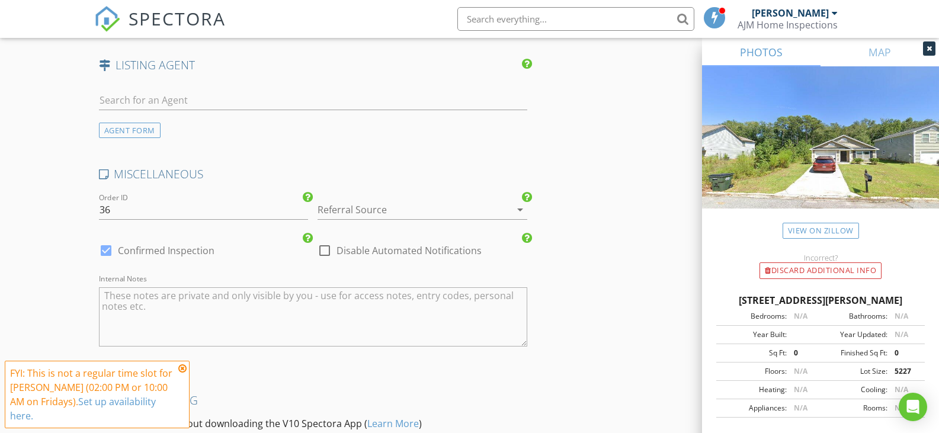
click at [355, 203] on div at bounding box center [406, 209] width 177 height 19
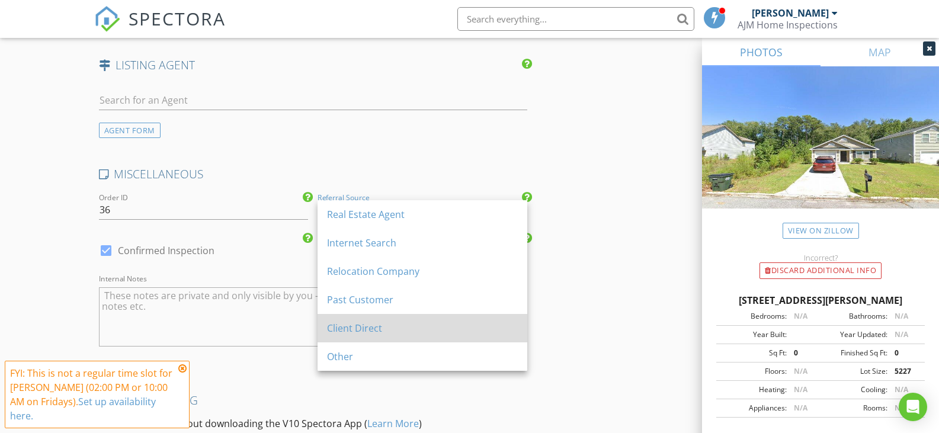
click at [367, 332] on div "Client Direct" at bounding box center [422, 328] width 191 height 14
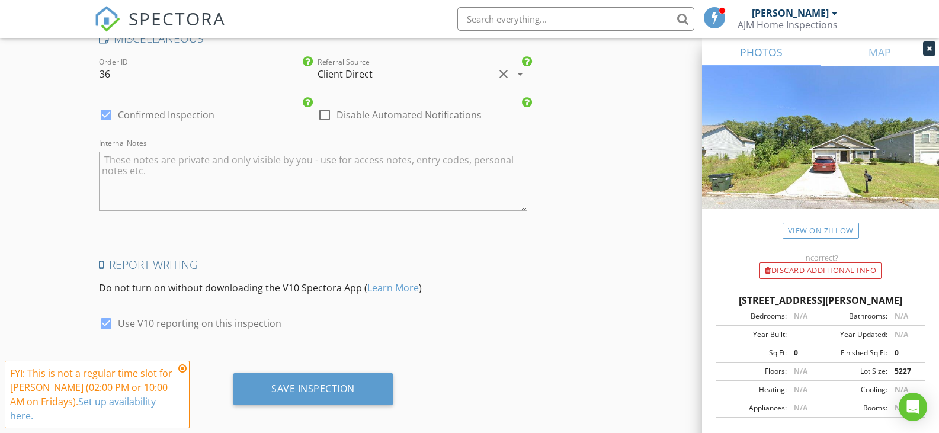
scroll to position [2248, 0]
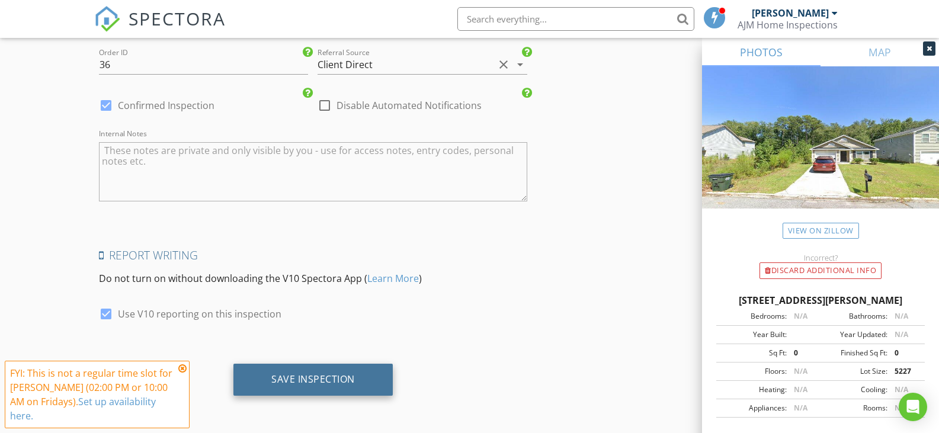
click at [334, 376] on div "Save Inspection" at bounding box center [313, 379] width 84 height 12
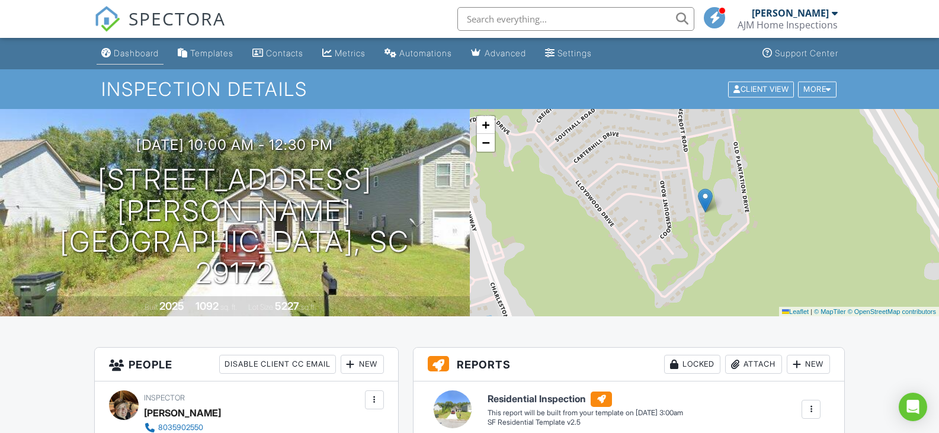
click at [142, 52] on div "Dashboard" at bounding box center [136, 53] width 45 height 10
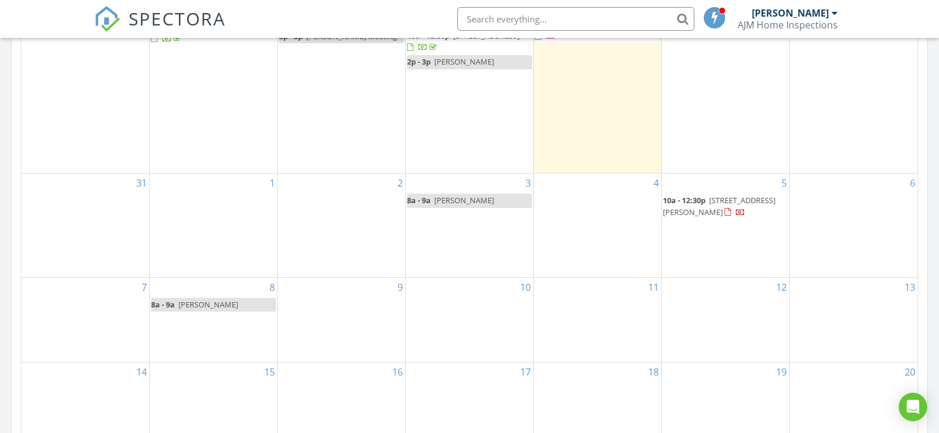
scroll to position [652, 0]
